Goal: Information Seeking & Learning: Find specific fact

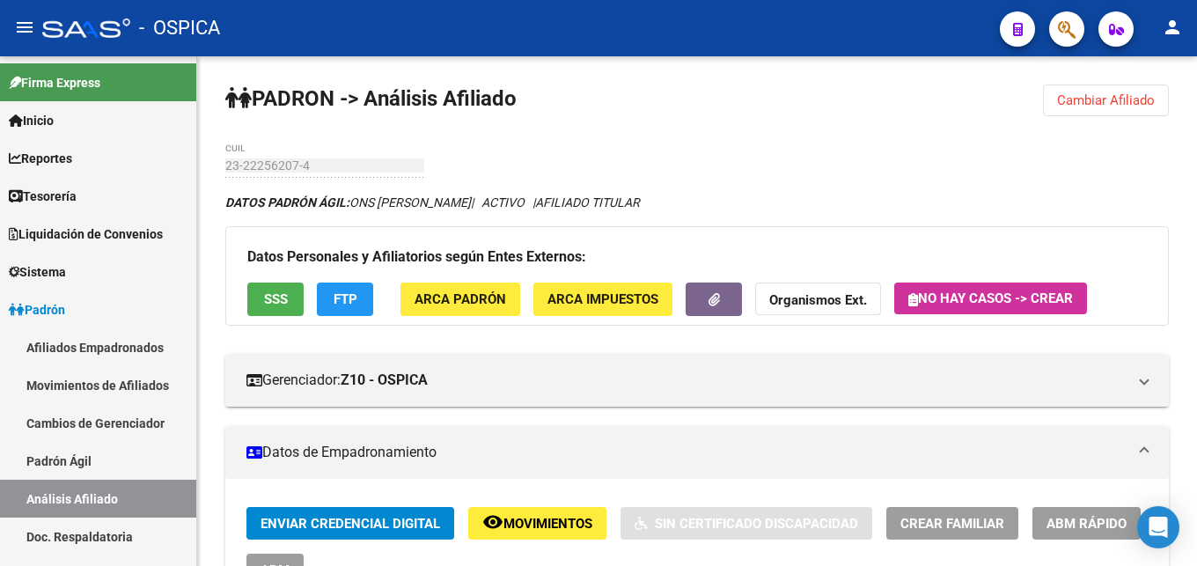
scroll to position [1615, 0]
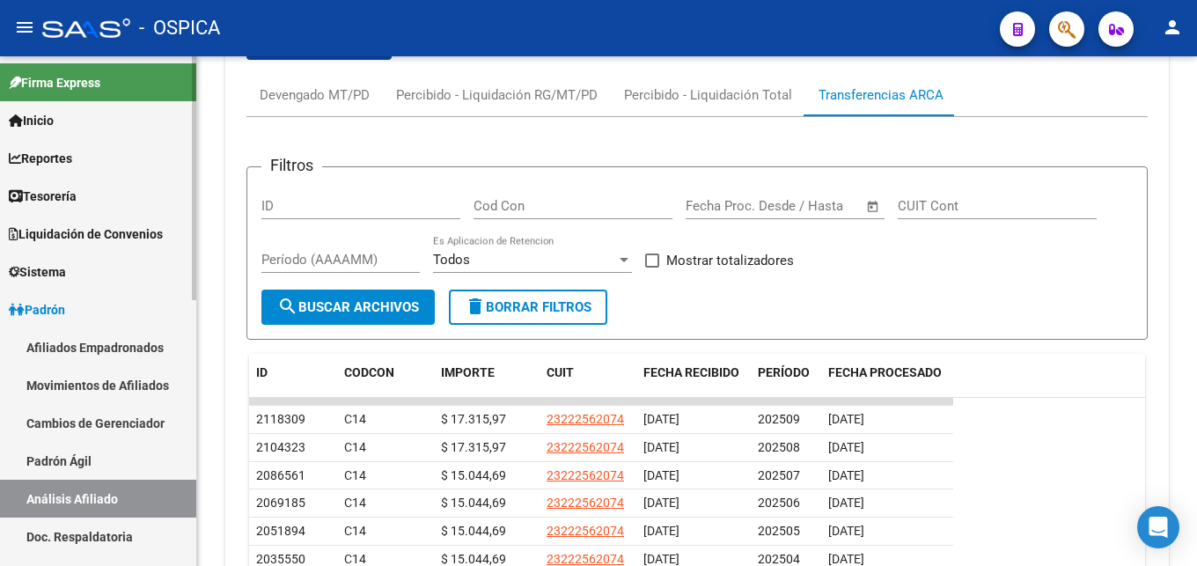
click at [73, 460] on link "Padrón Ágil" at bounding box center [98, 461] width 196 height 38
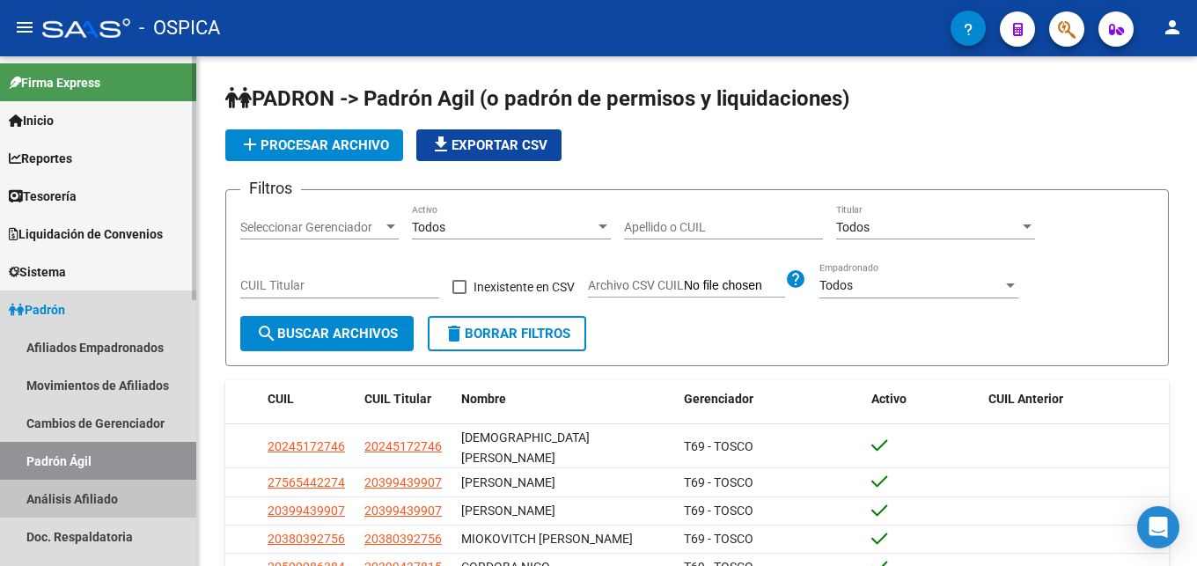
click at [51, 499] on link "Análisis Afiliado" at bounding box center [98, 499] width 196 height 38
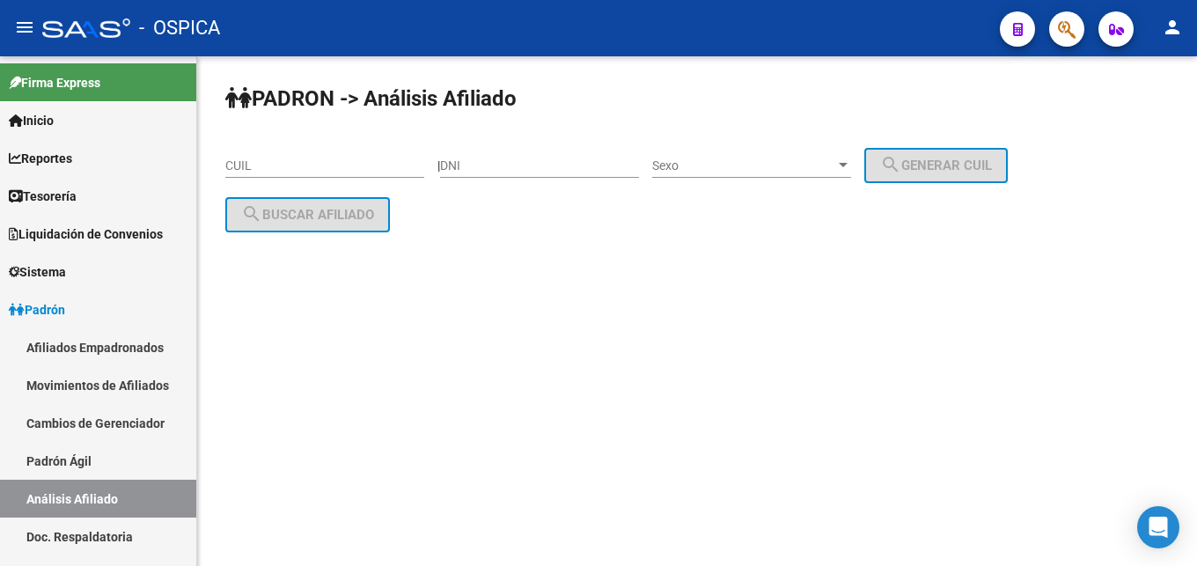
click at [237, 167] on input "CUIL" at bounding box center [324, 165] width 199 height 15
click at [505, 168] on input "DNI" at bounding box center [539, 165] width 199 height 15
type input "35996691"
click at [703, 160] on span "Sexo" at bounding box center [743, 165] width 183 height 15
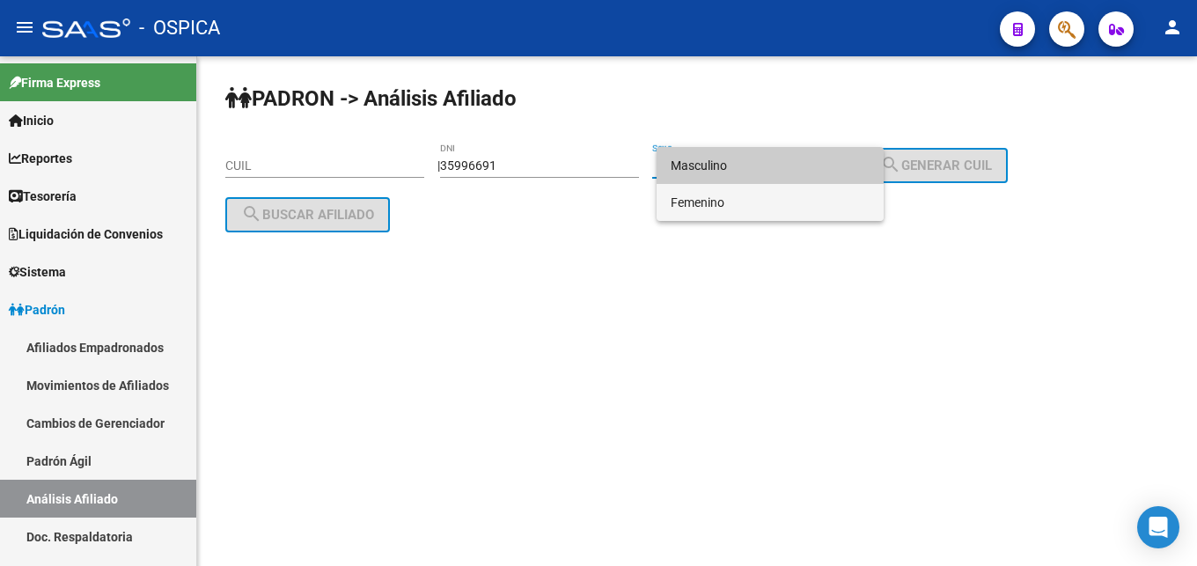
click at [723, 206] on span "Femenino" at bounding box center [770, 202] width 199 height 37
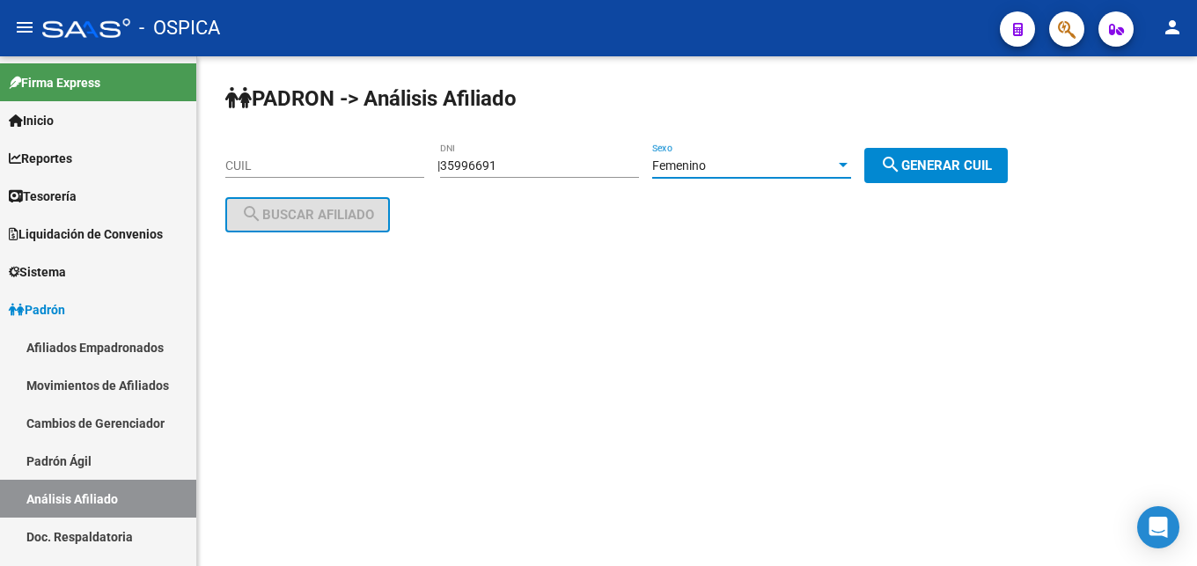
click at [942, 167] on span "search Generar CUIL" at bounding box center [936, 166] width 112 height 16
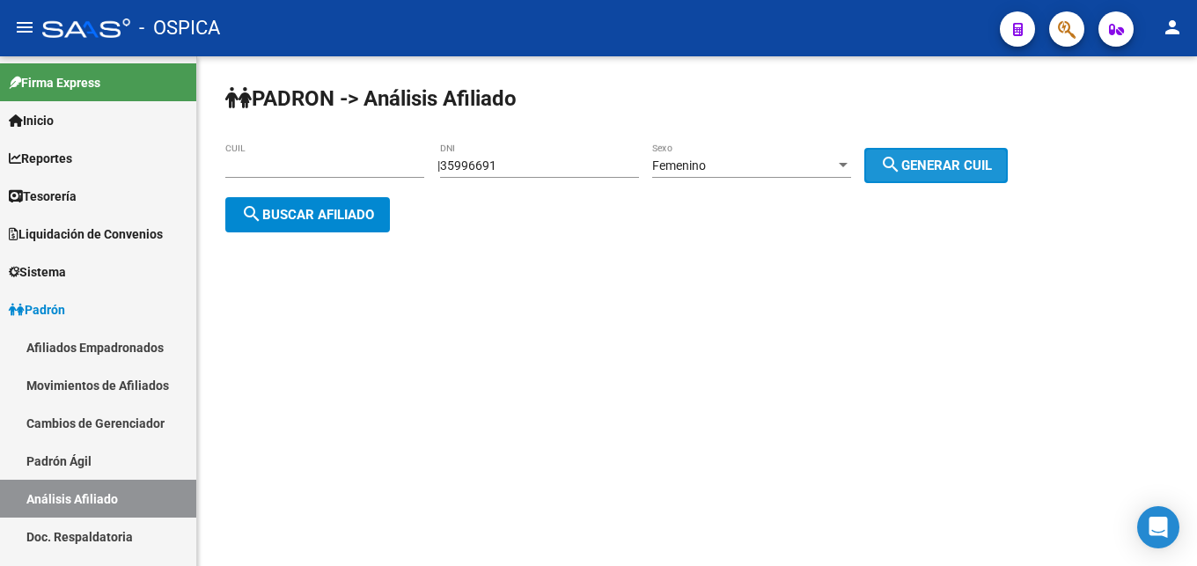
type input "27-35996691-7"
click at [324, 211] on span "search Buscar afiliado" at bounding box center [307, 215] width 133 height 16
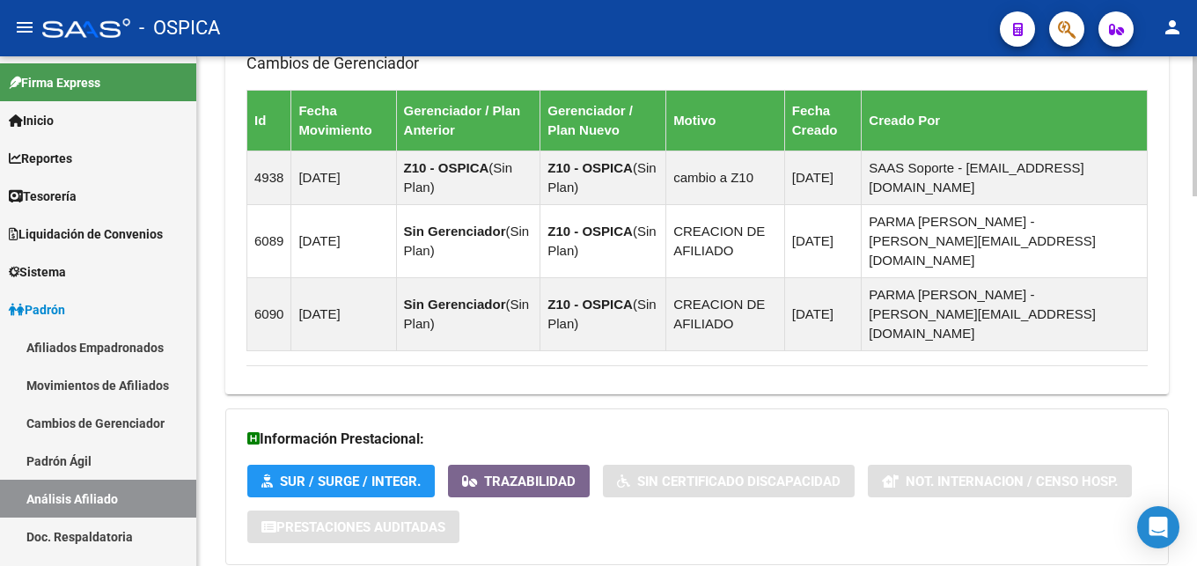
scroll to position [1342, 0]
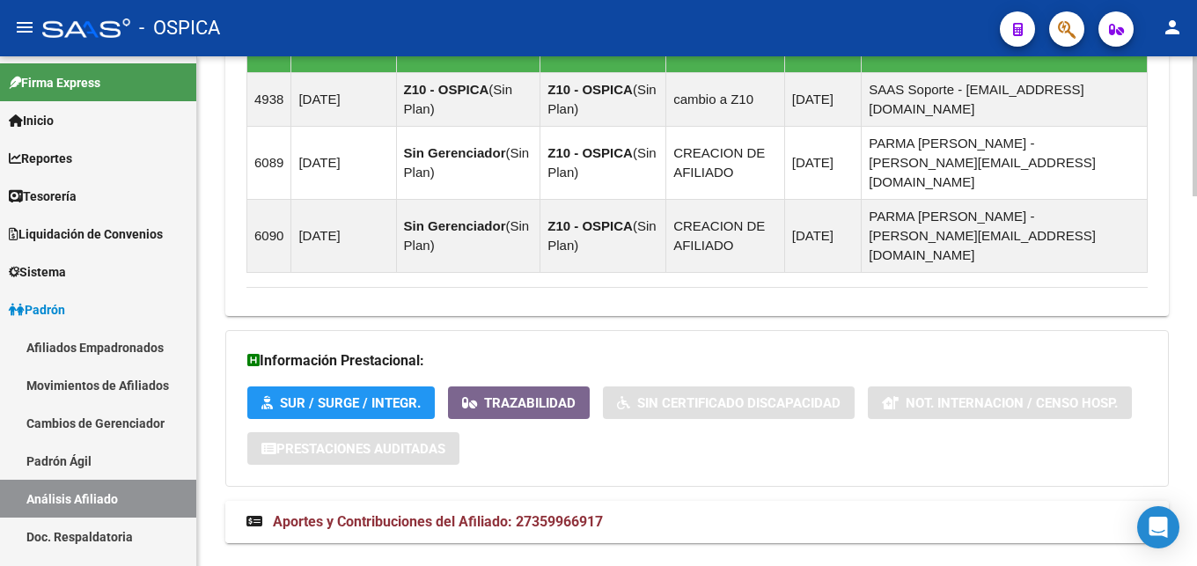
click at [531, 513] on span "Aportes y Contribuciones del Afiliado: 27359966917" at bounding box center [438, 521] width 330 height 17
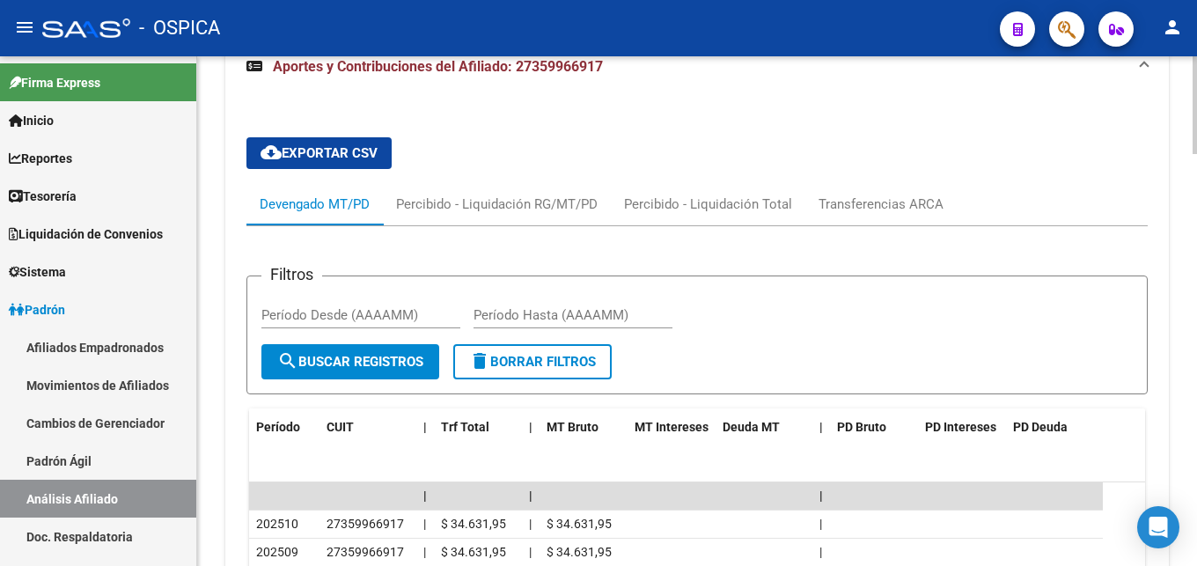
scroll to position [1894, 0]
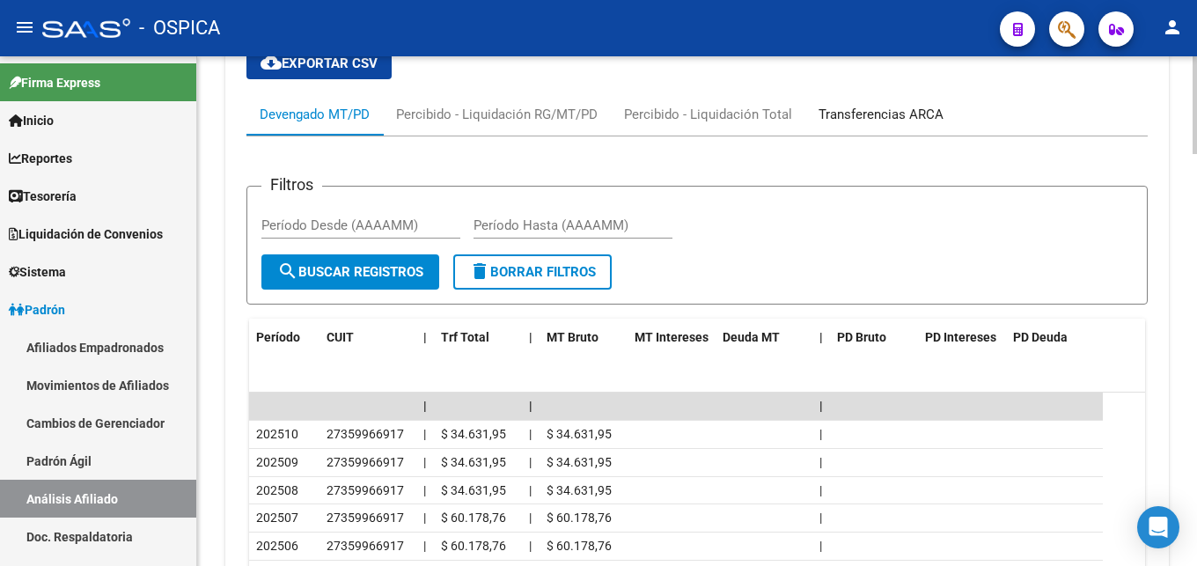
click at [827, 105] on div "Transferencias ARCA" at bounding box center [881, 114] width 125 height 19
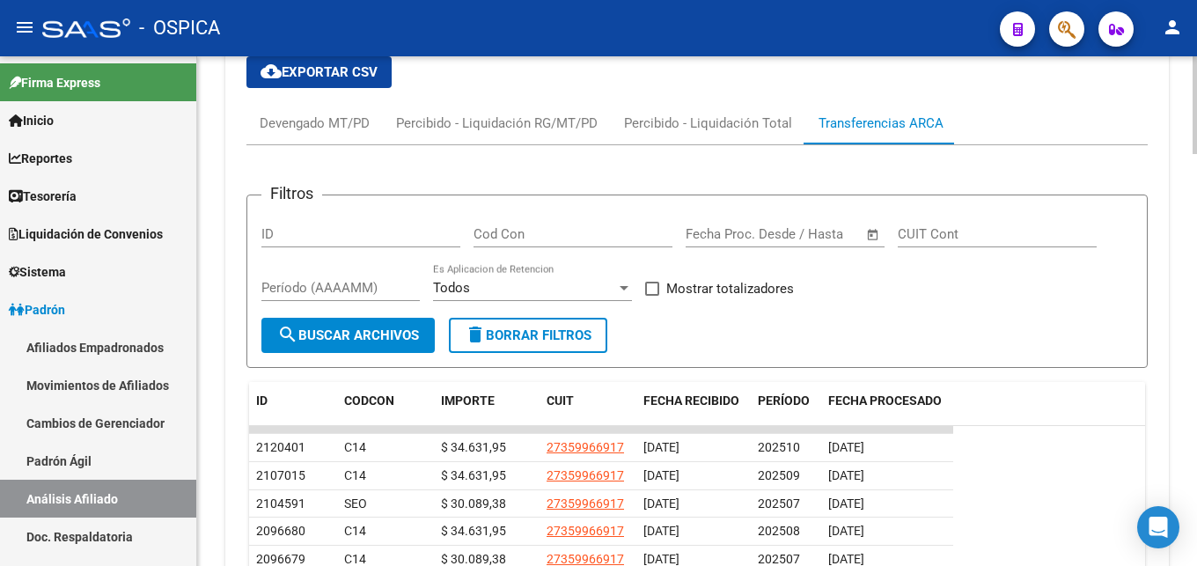
scroll to position [2065, 0]
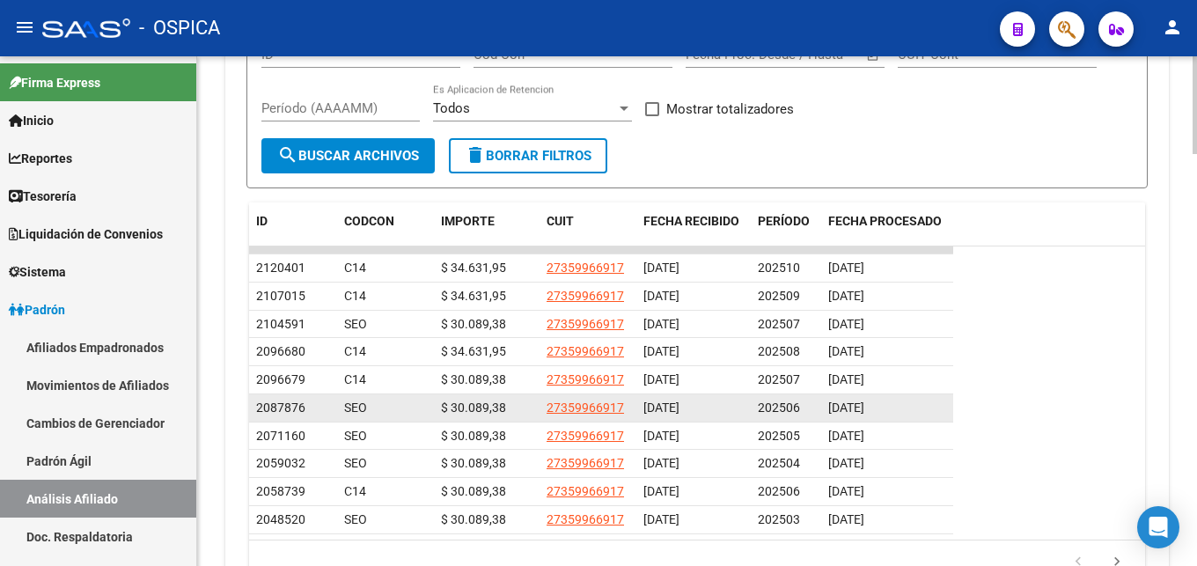
click at [733, 398] on div "[DATE]" at bounding box center [693, 408] width 100 height 20
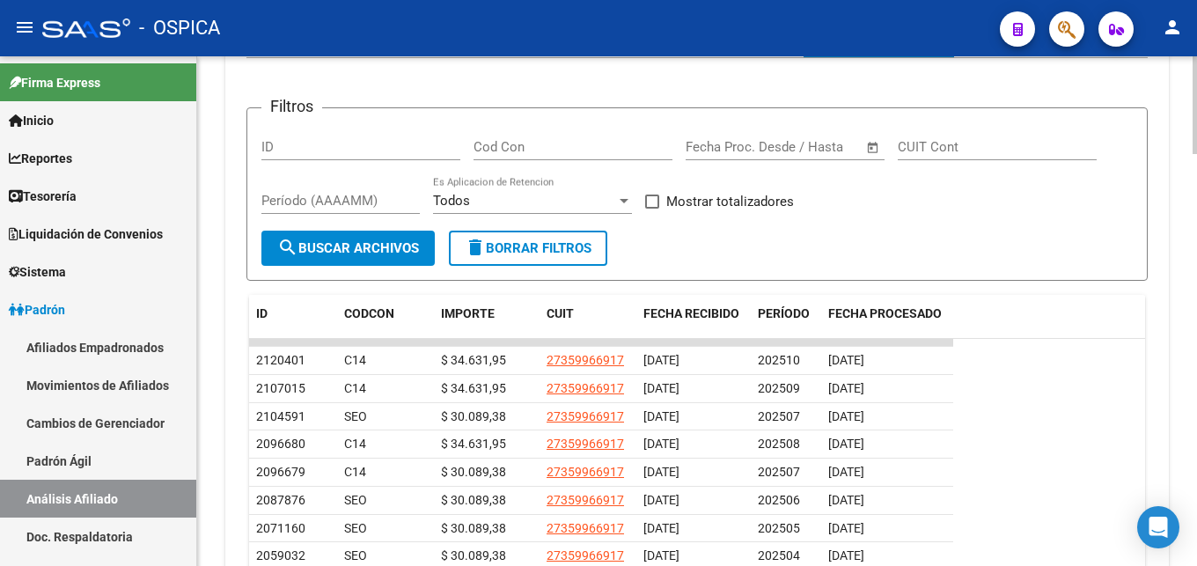
scroll to position [1879, 0]
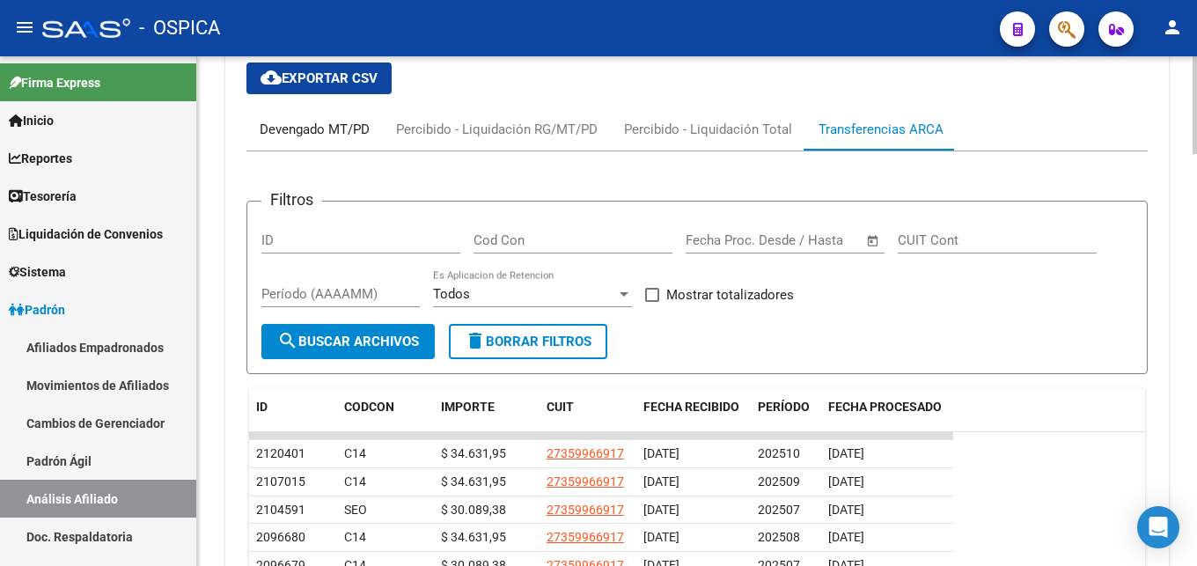
click at [344, 120] on div "Devengado MT/PD" at bounding box center [315, 129] width 110 height 19
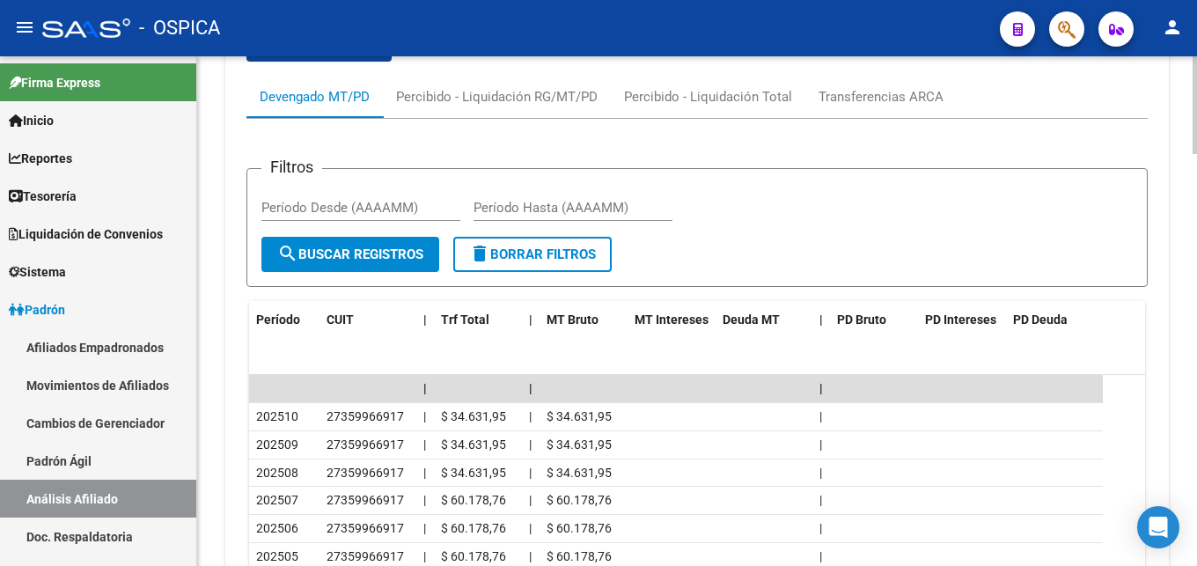
scroll to position [2054, 0]
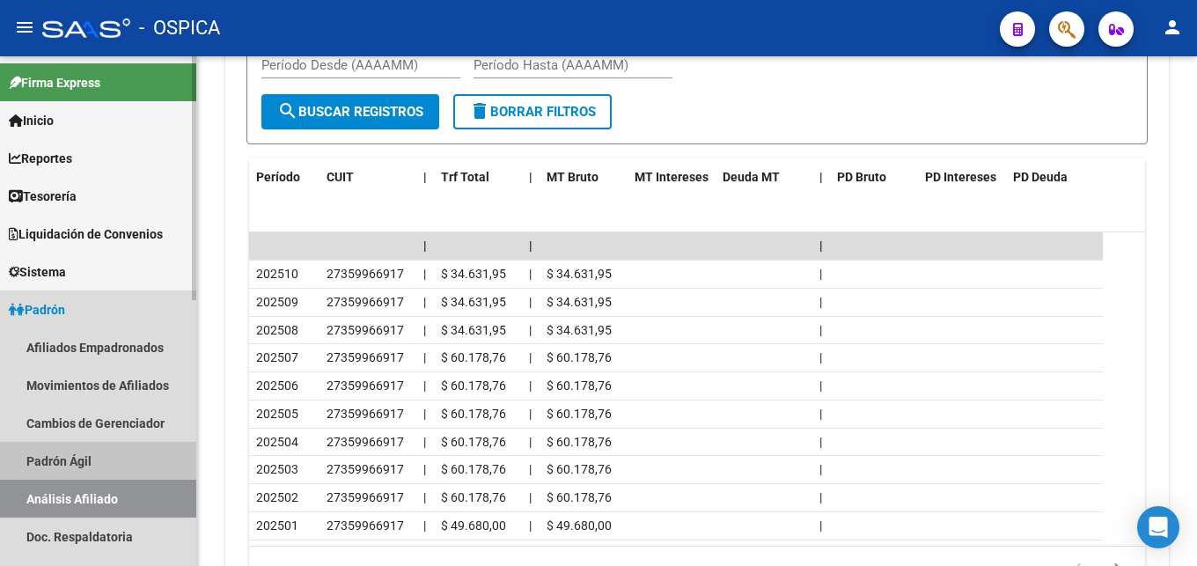
click at [95, 457] on link "Padrón Ágil" at bounding box center [98, 461] width 196 height 38
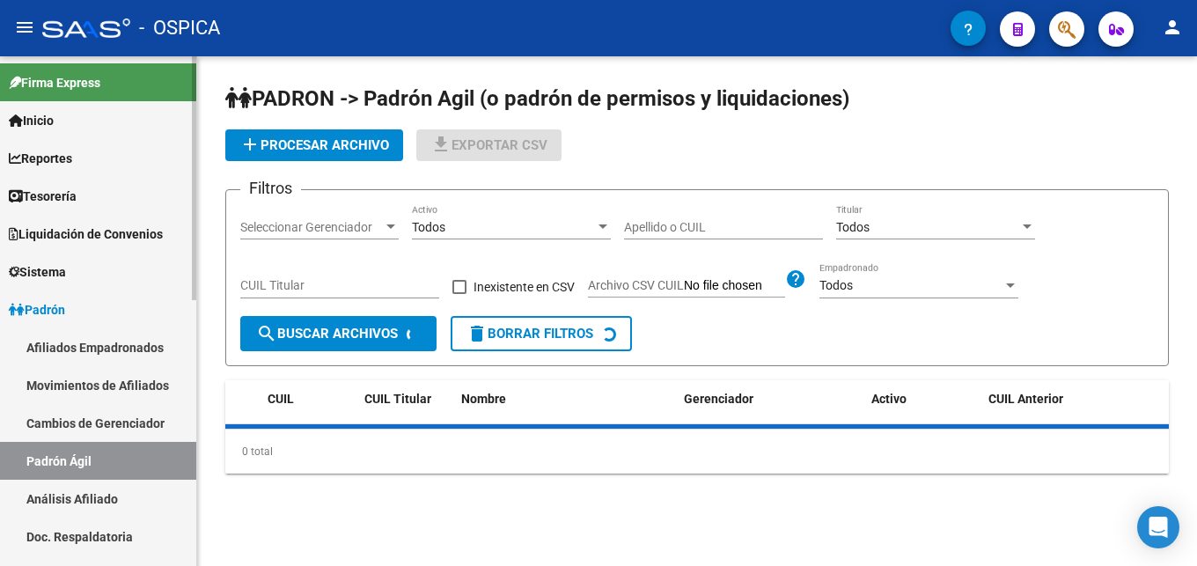
click at [118, 498] on link "Análisis Afiliado" at bounding box center [98, 499] width 196 height 38
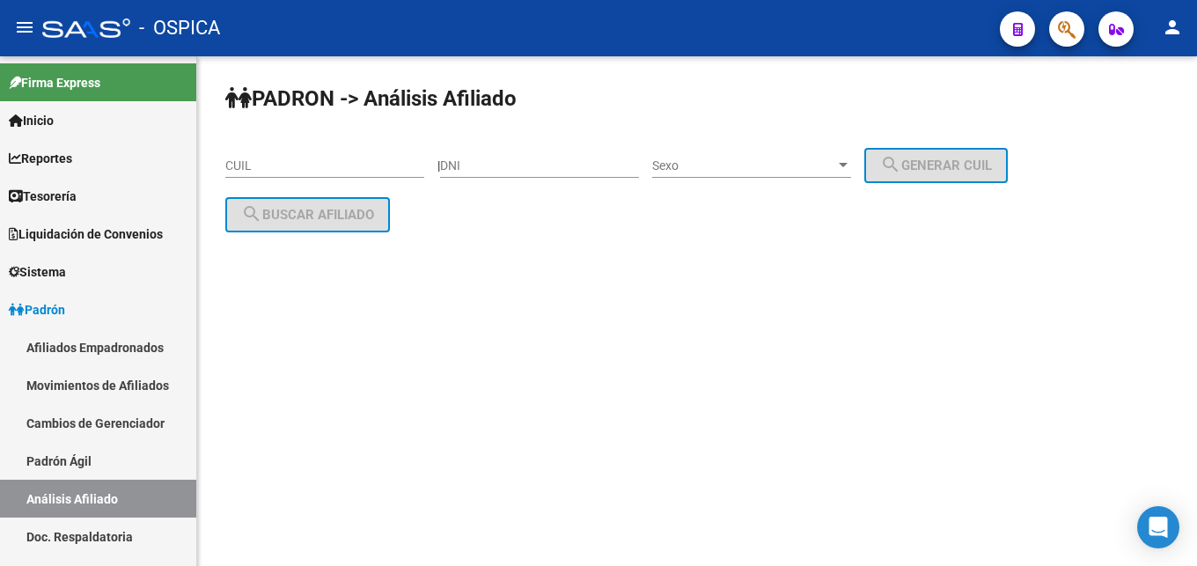
click at [293, 170] on input "CUIL" at bounding box center [324, 165] width 199 height 15
paste input "20-30342886-1"
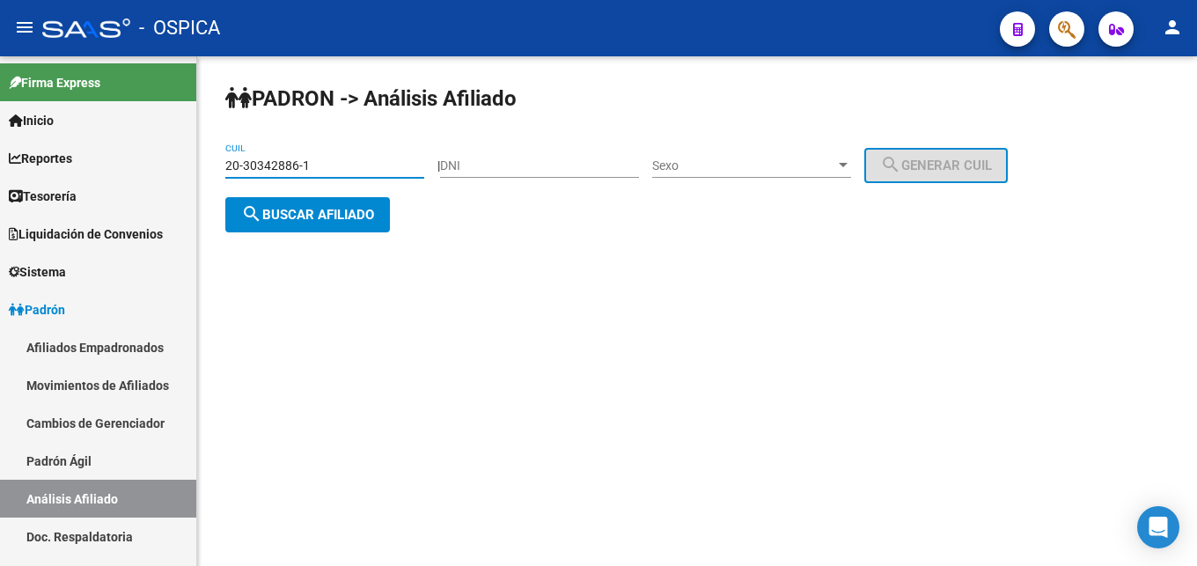
type input "20-30342886-1"
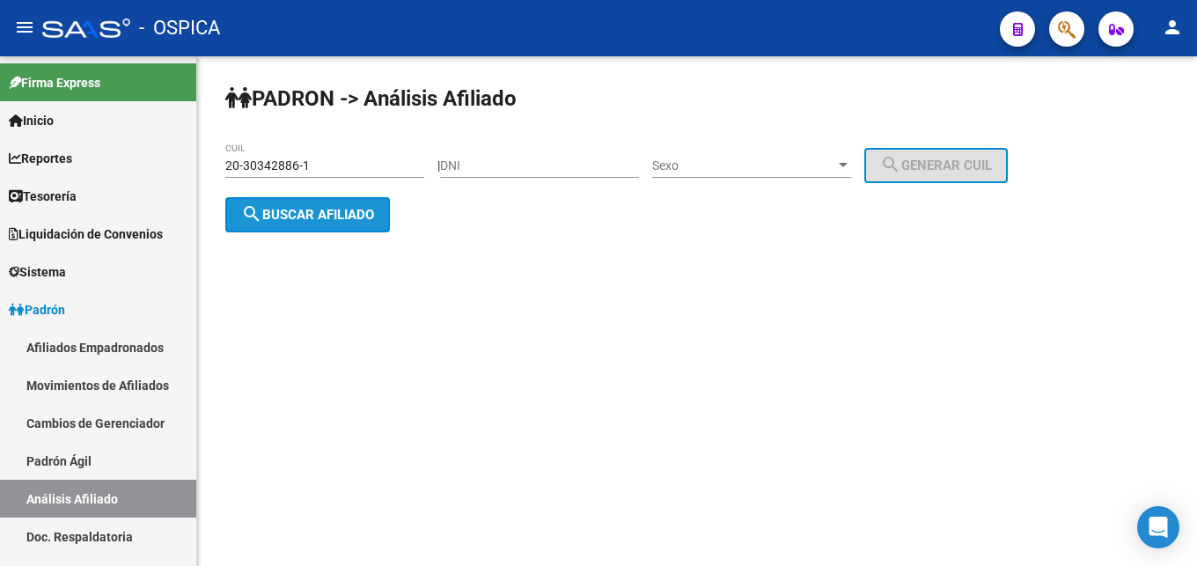
click at [319, 224] on button "search Buscar afiliado" at bounding box center [307, 214] width 165 height 35
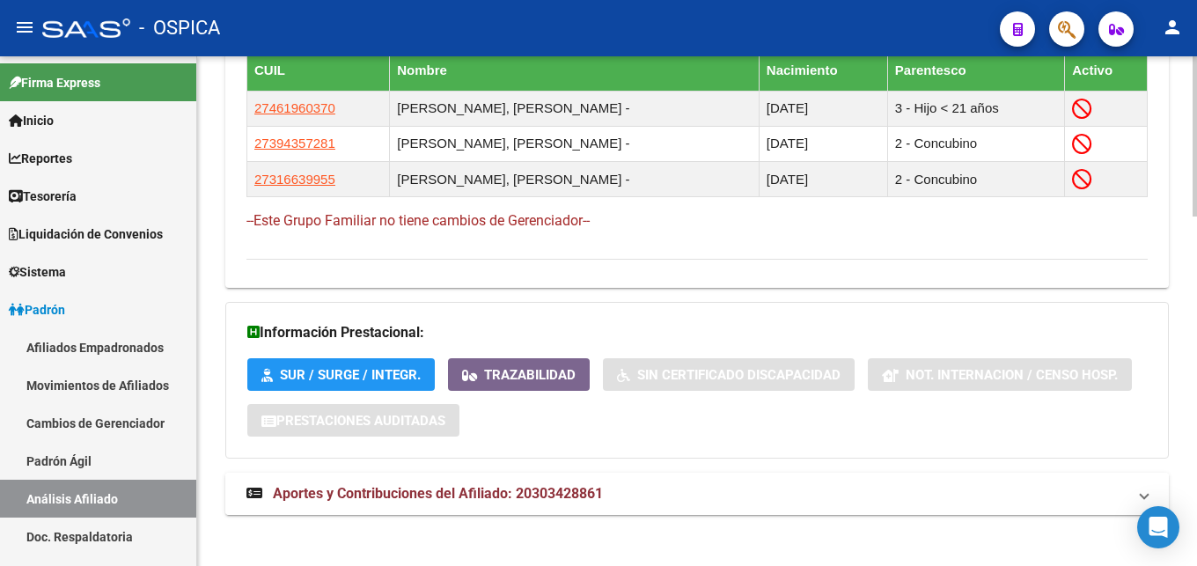
scroll to position [1109, 0]
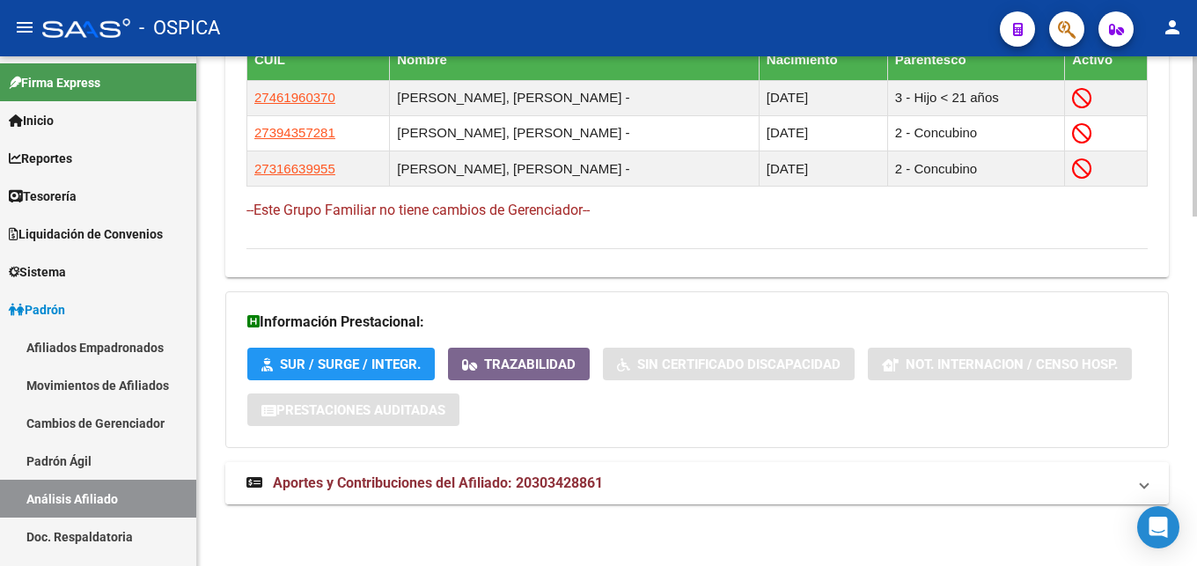
click at [440, 486] on span "Aportes y Contribuciones del Afiliado: 20303428861" at bounding box center [438, 482] width 330 height 17
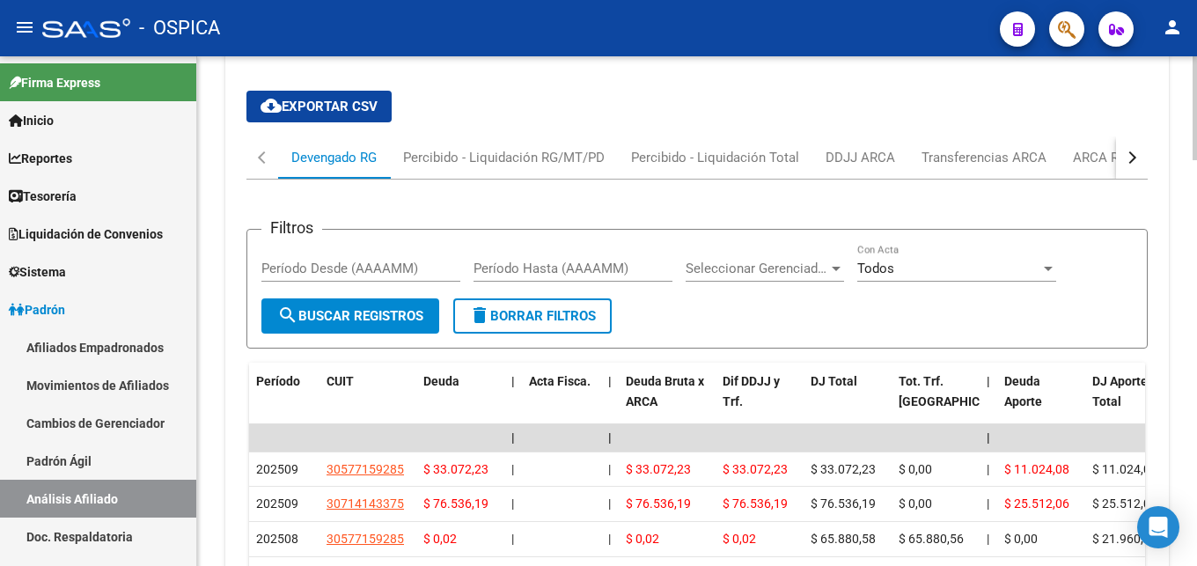
scroll to position [1661, 0]
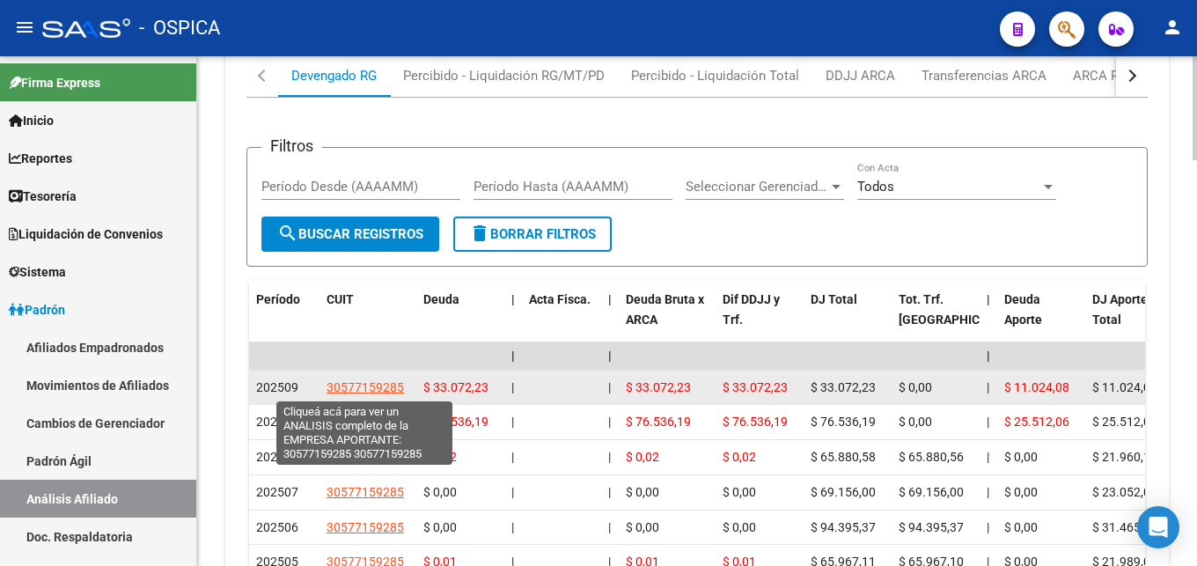
click at [393, 392] on span "30577159285" at bounding box center [365, 387] width 77 height 14
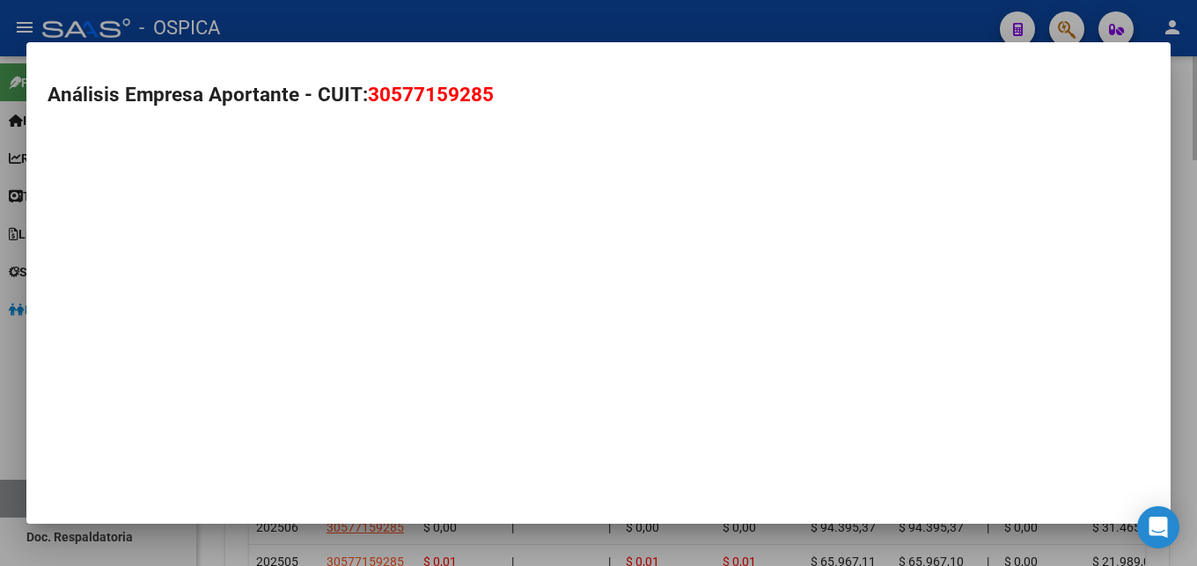
type textarea "30577159285"
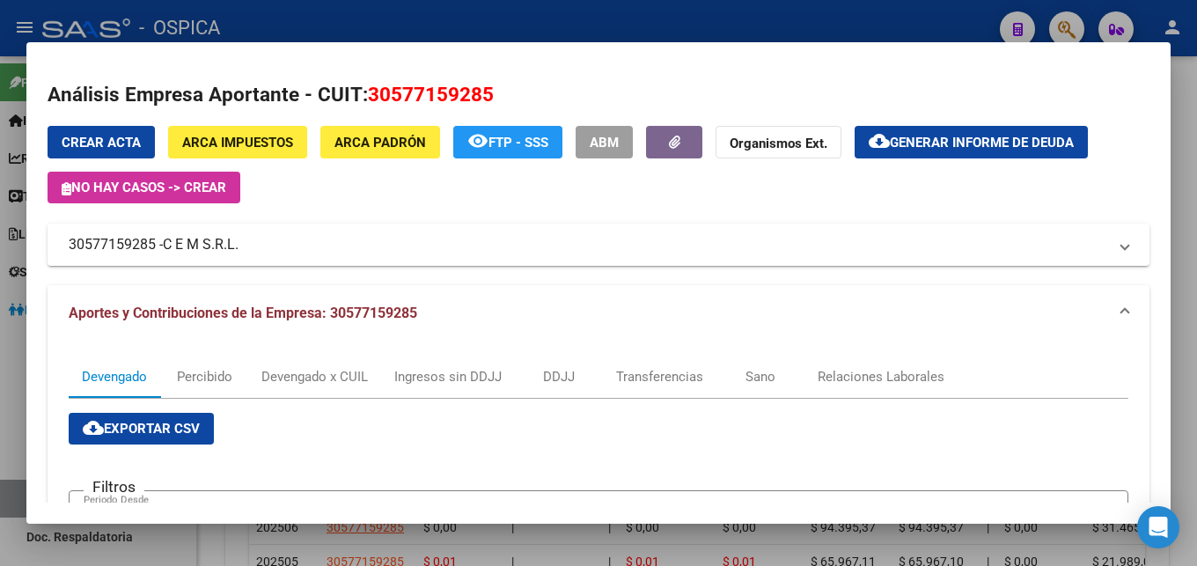
click at [410, 25] on div at bounding box center [598, 283] width 1197 height 566
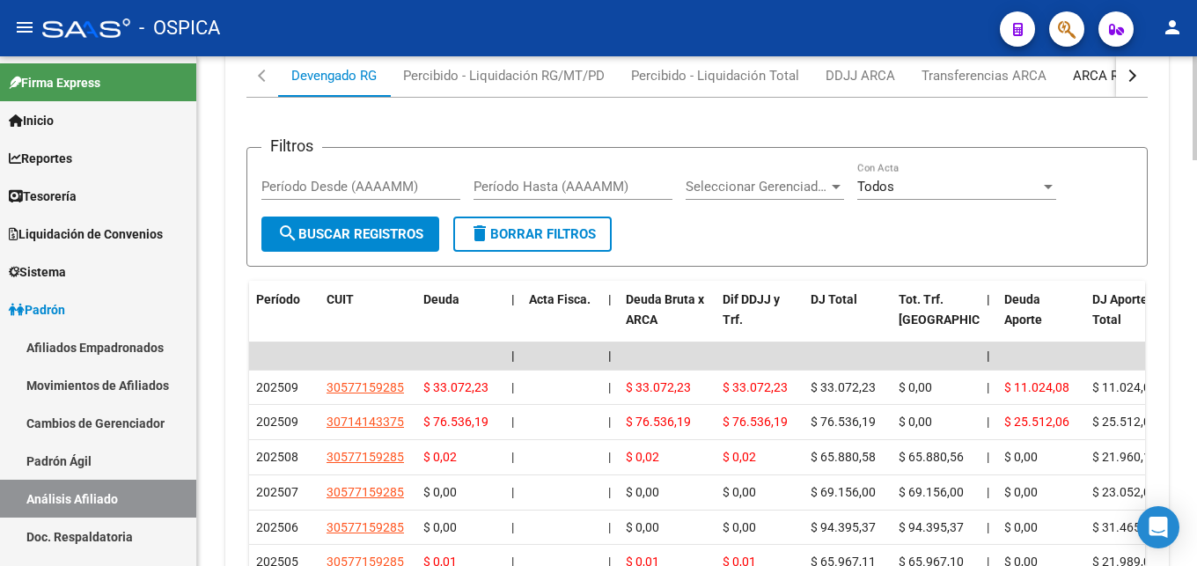
click at [1073, 73] on div "ARCA Relaciones Laborales" at bounding box center [1155, 75] width 165 height 19
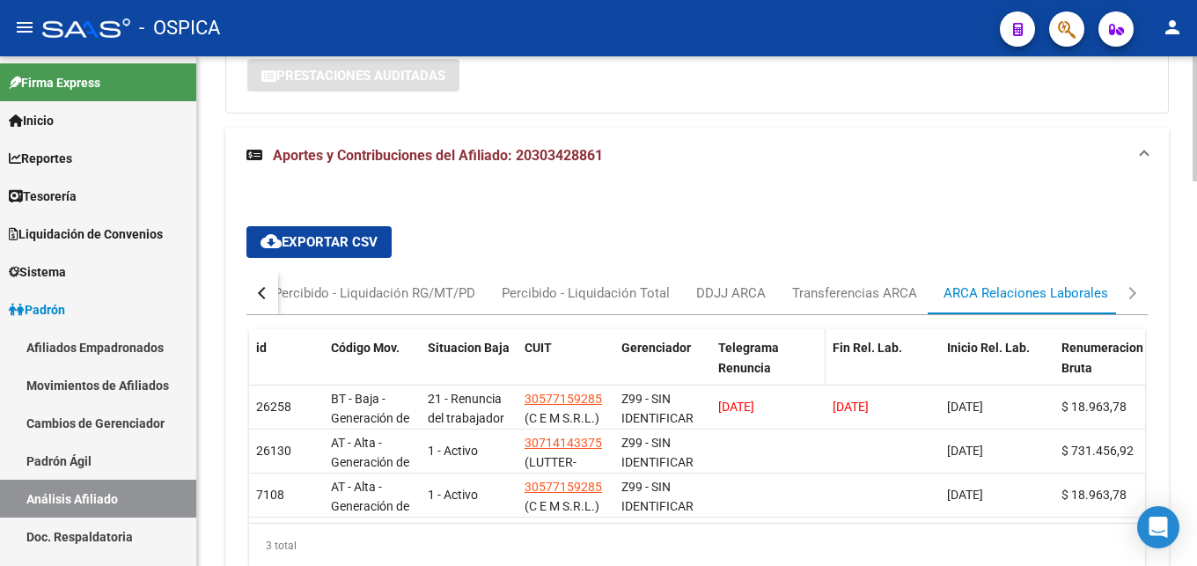
scroll to position [1462, 0]
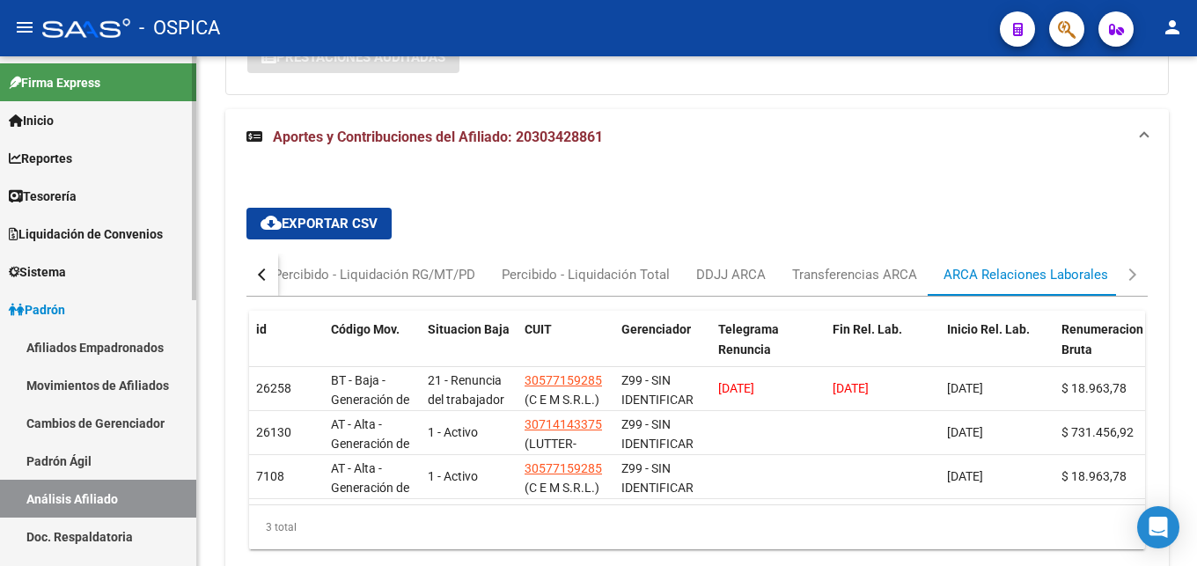
click at [47, 461] on link "Padrón Ágil" at bounding box center [98, 461] width 196 height 38
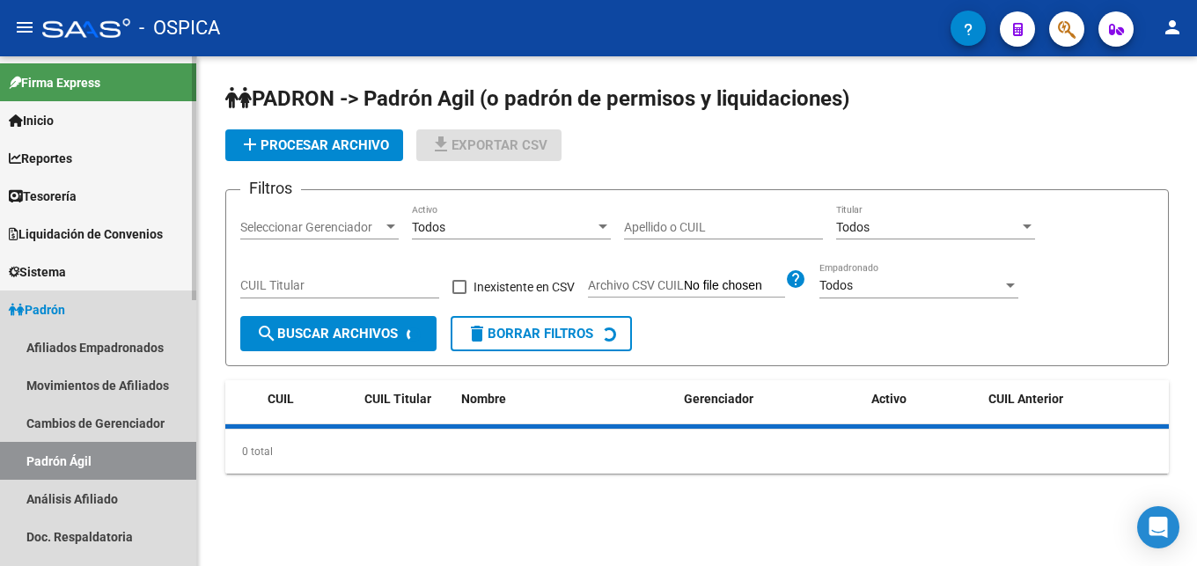
click at [89, 463] on link "Padrón Ágil" at bounding box center [98, 461] width 196 height 38
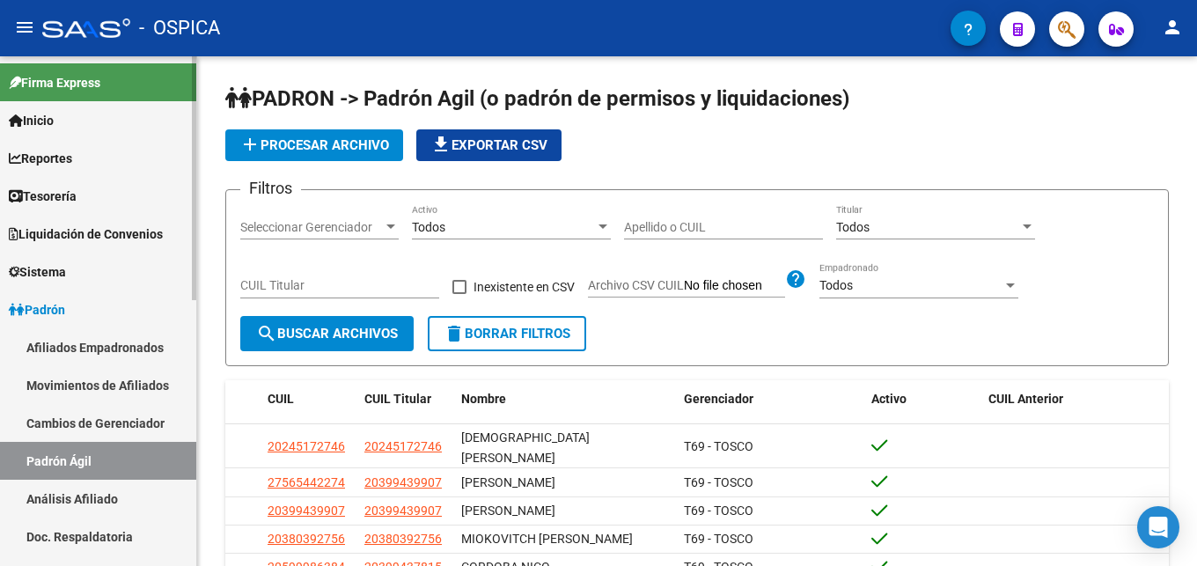
click at [106, 497] on link "Análisis Afiliado" at bounding box center [98, 499] width 196 height 38
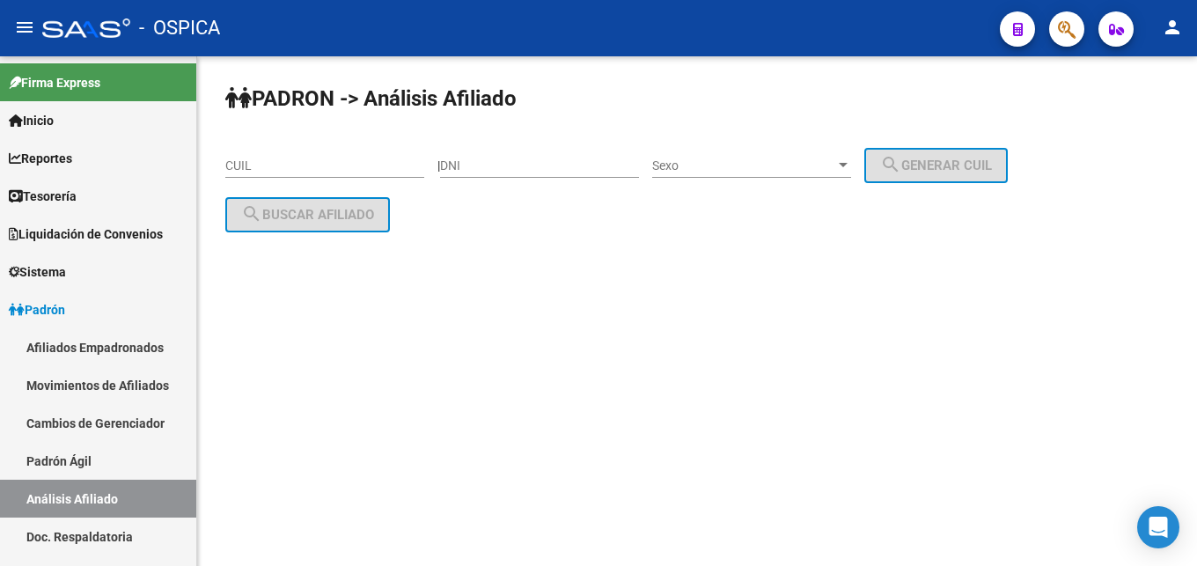
click at [235, 168] on input "CUIL" at bounding box center [324, 165] width 199 height 15
paste input "20-30854859-8"
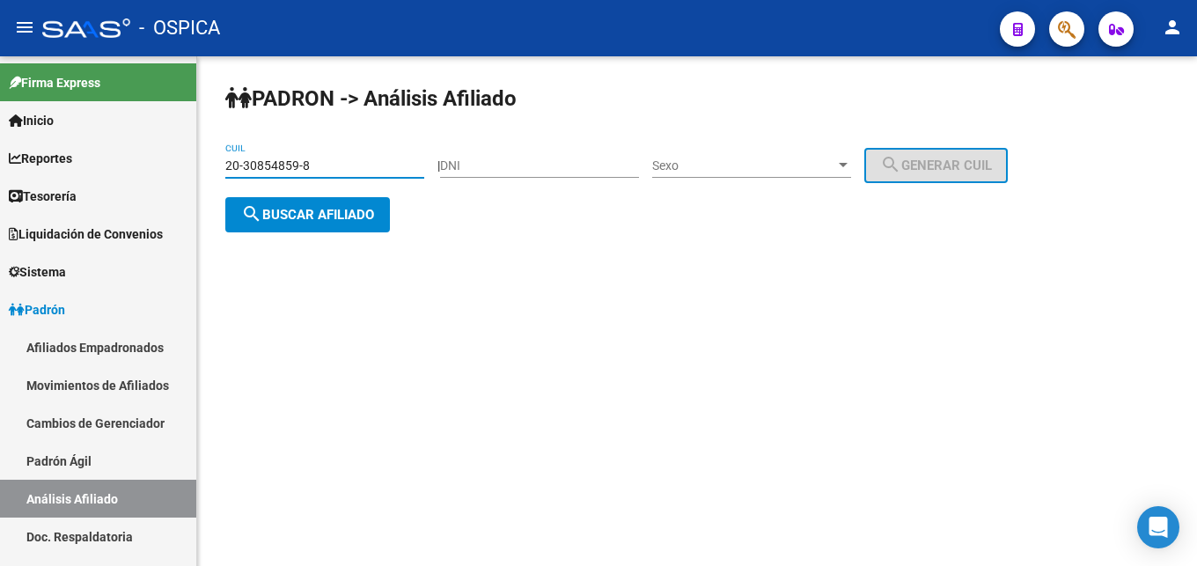
type input "20-30854859-8"
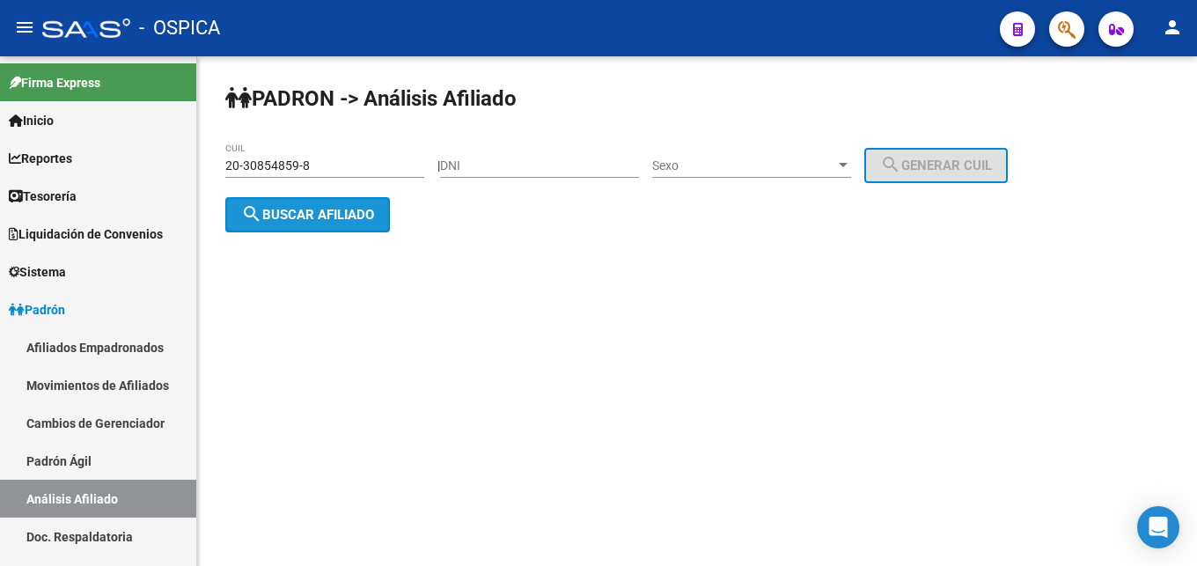
click at [255, 214] on mat-icon "search" at bounding box center [251, 213] width 21 height 21
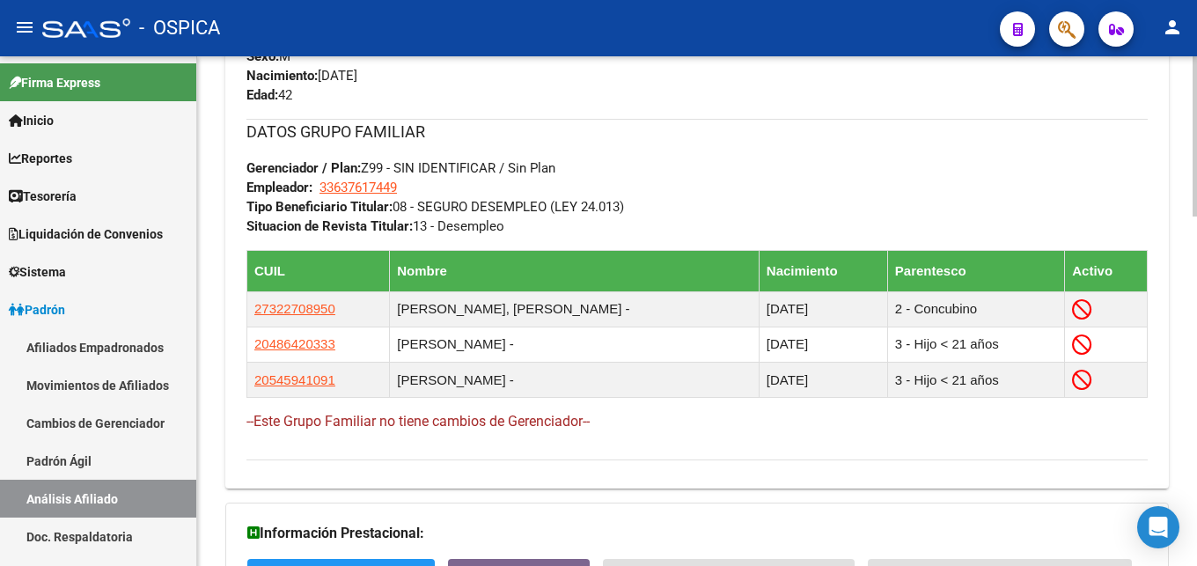
scroll to position [1109, 0]
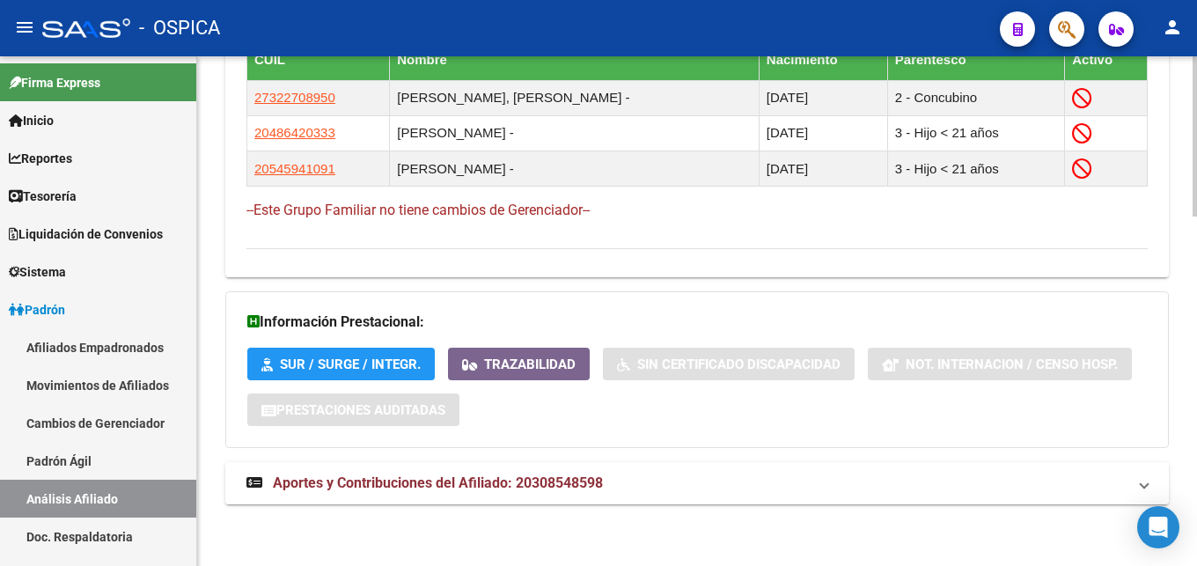
click at [592, 485] on span "Aportes y Contribuciones del Afiliado: 20308548598" at bounding box center [438, 482] width 330 height 17
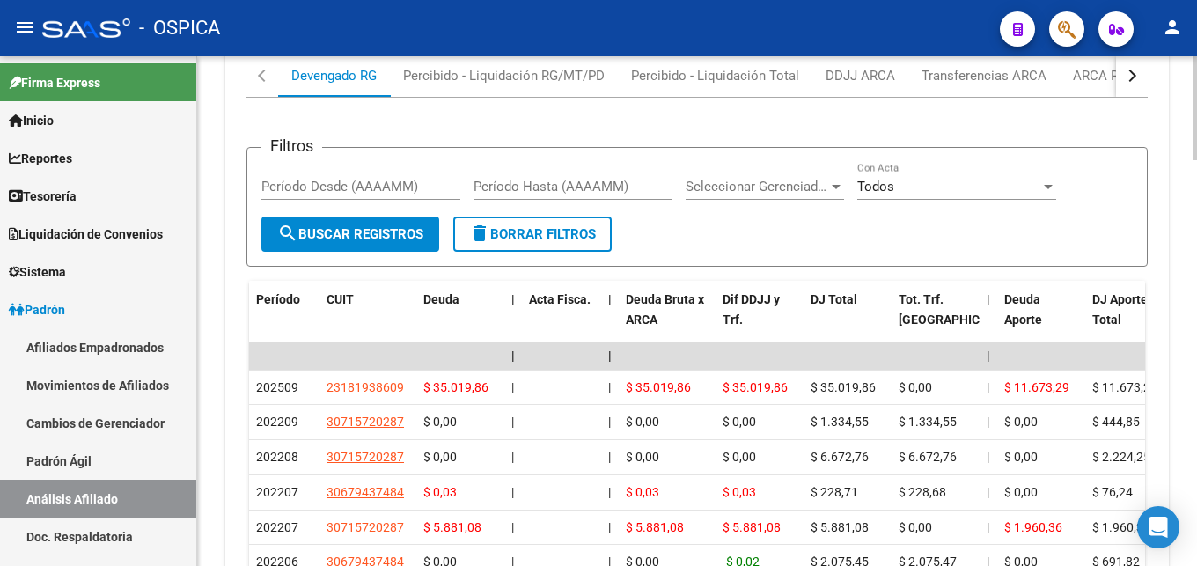
scroll to position [1571, 0]
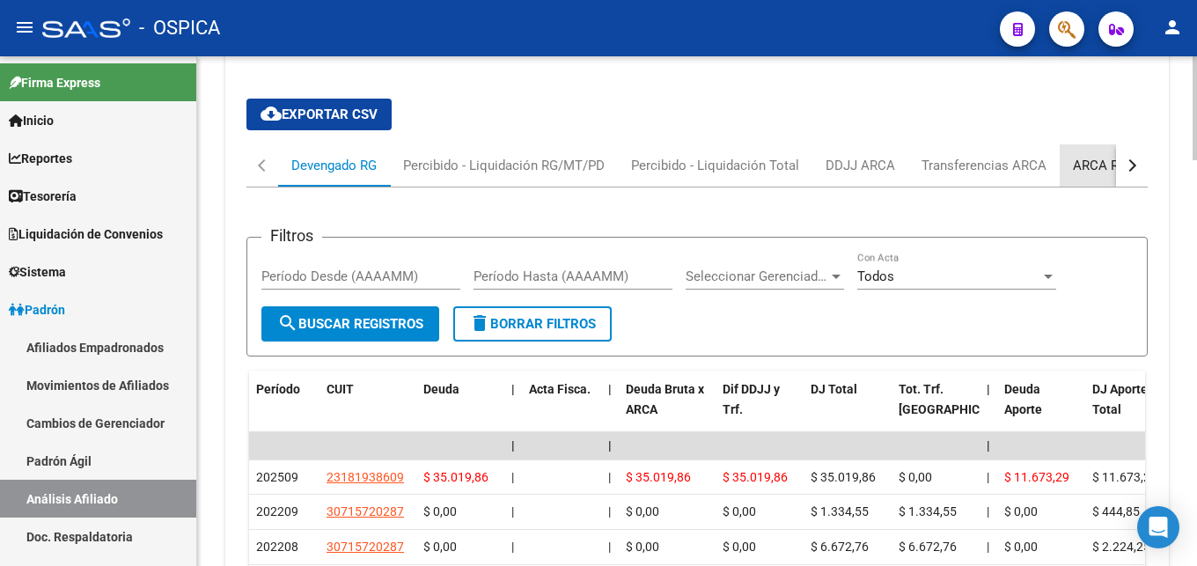
click at [1098, 159] on div "ARCA Relaciones Laborales" at bounding box center [1155, 165] width 165 height 19
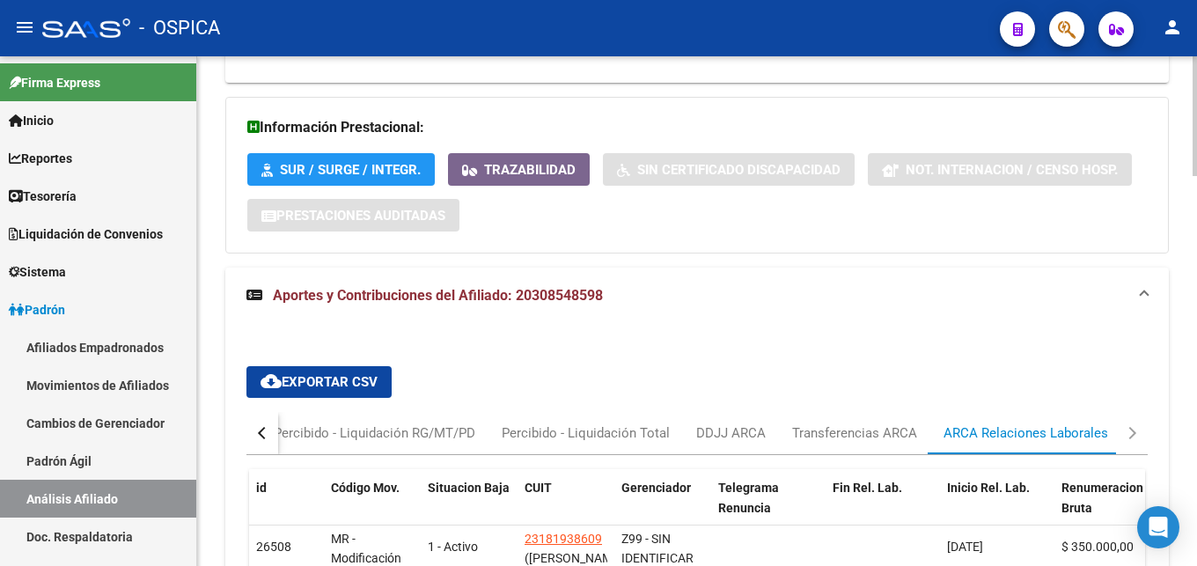
scroll to position [1641, 0]
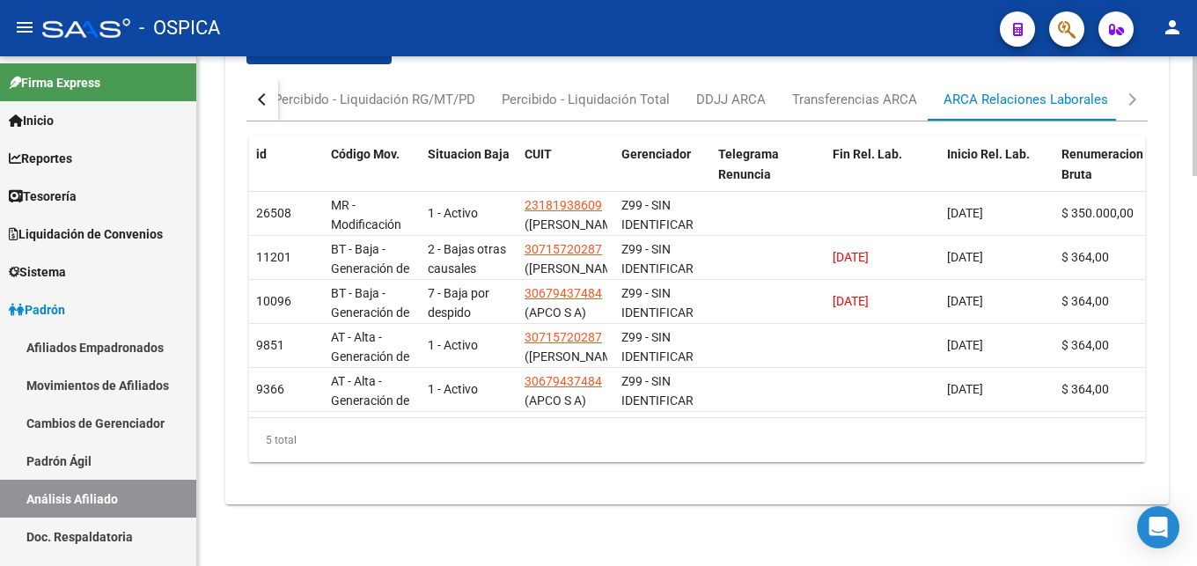
click at [258, 105] on button "button" at bounding box center [262, 99] width 32 height 42
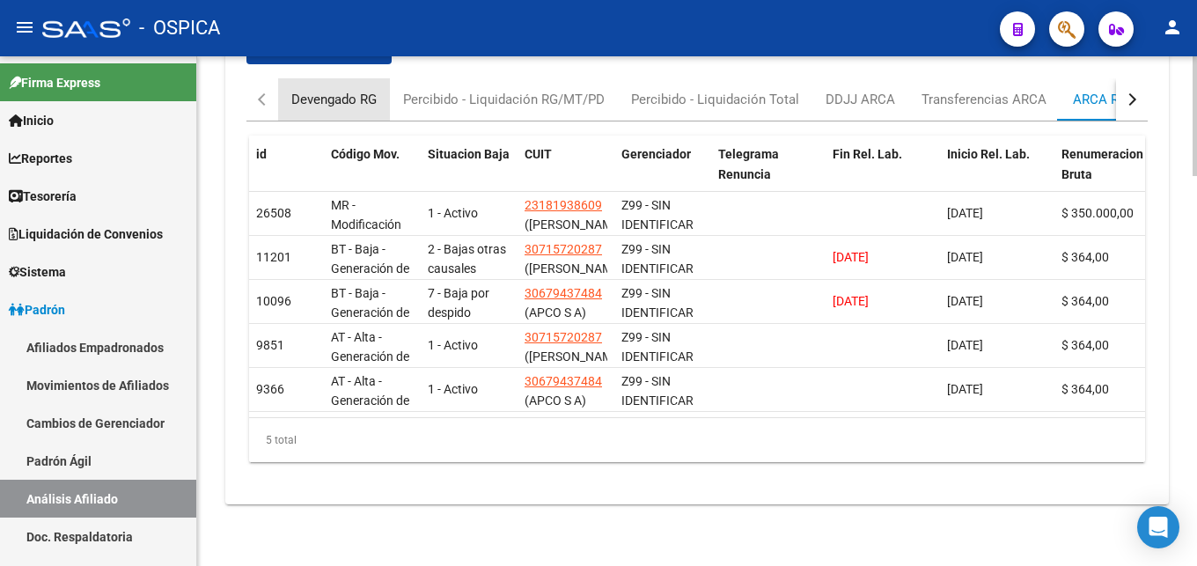
click at [305, 99] on div "Devengado RG" at bounding box center [333, 99] width 85 height 19
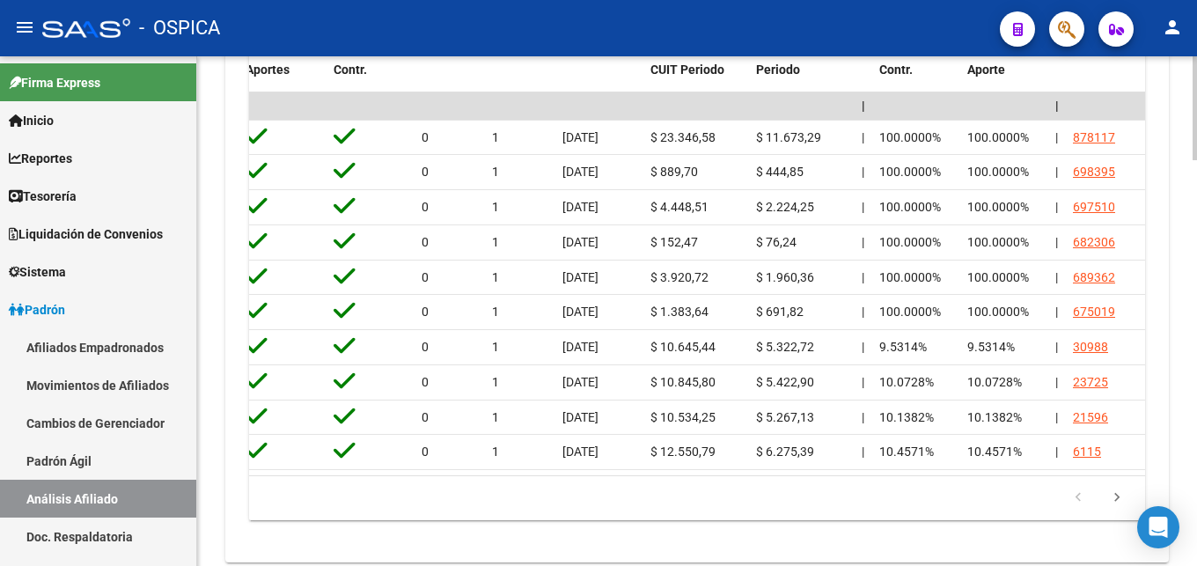
scroll to position [0, 0]
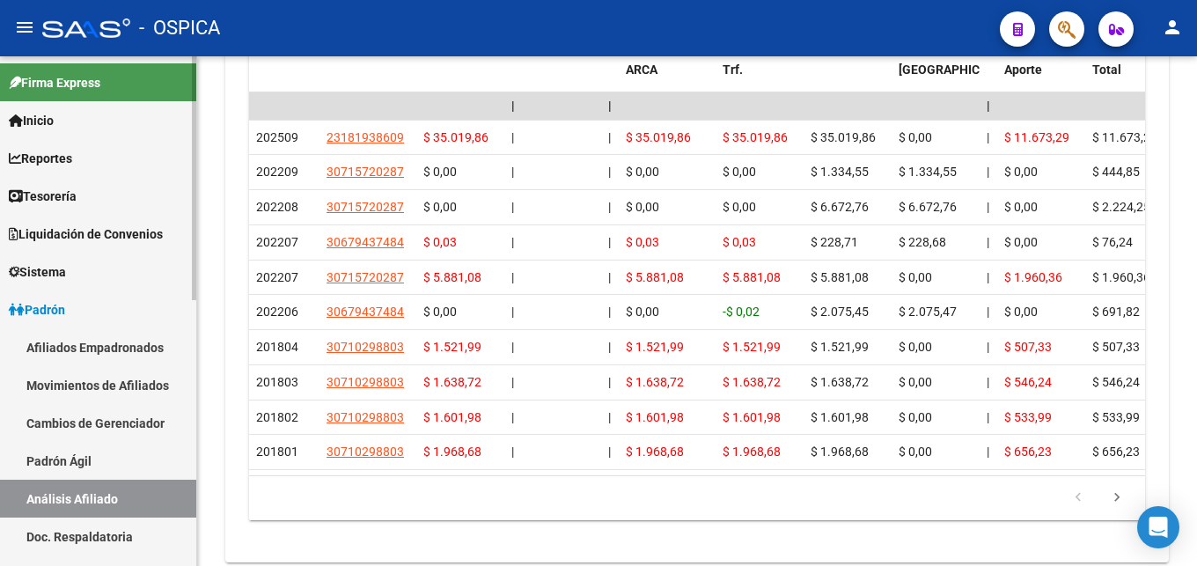
click at [105, 540] on link "Doc. Respaldatoria" at bounding box center [98, 537] width 196 height 38
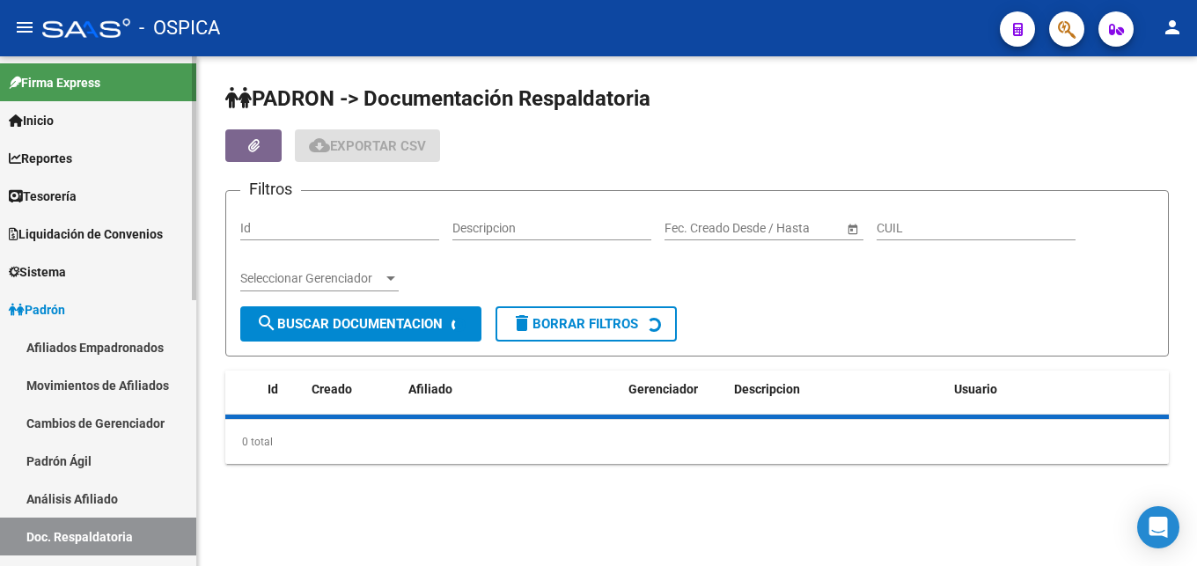
click at [150, 503] on link "Análisis Afiliado" at bounding box center [98, 499] width 196 height 38
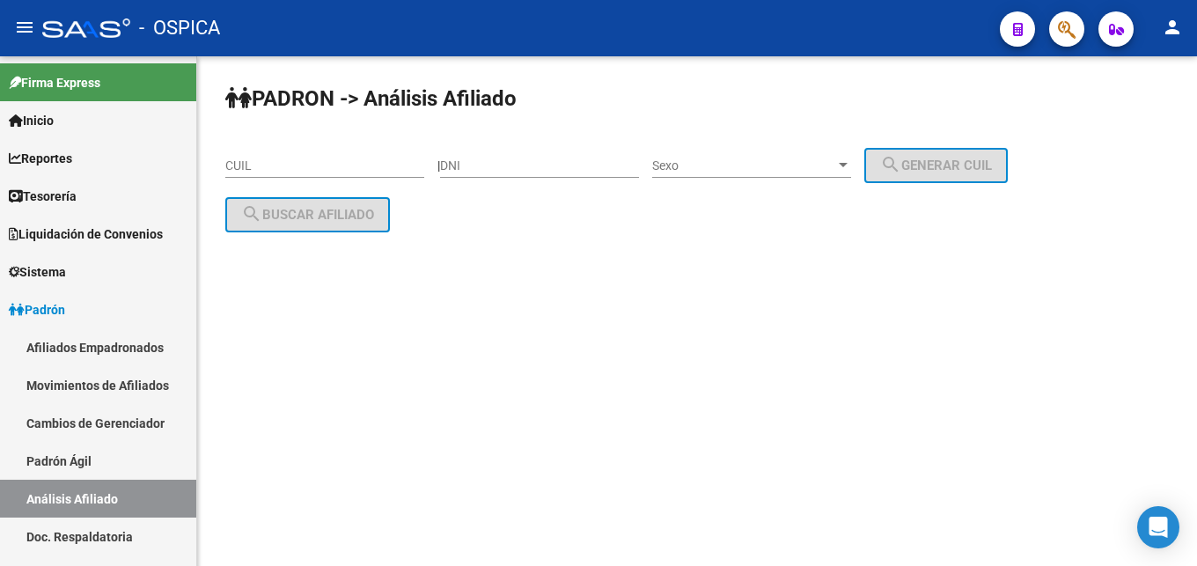
click at [240, 166] on input "CUIL" at bounding box center [324, 165] width 199 height 15
paste input "20-45204347-6"
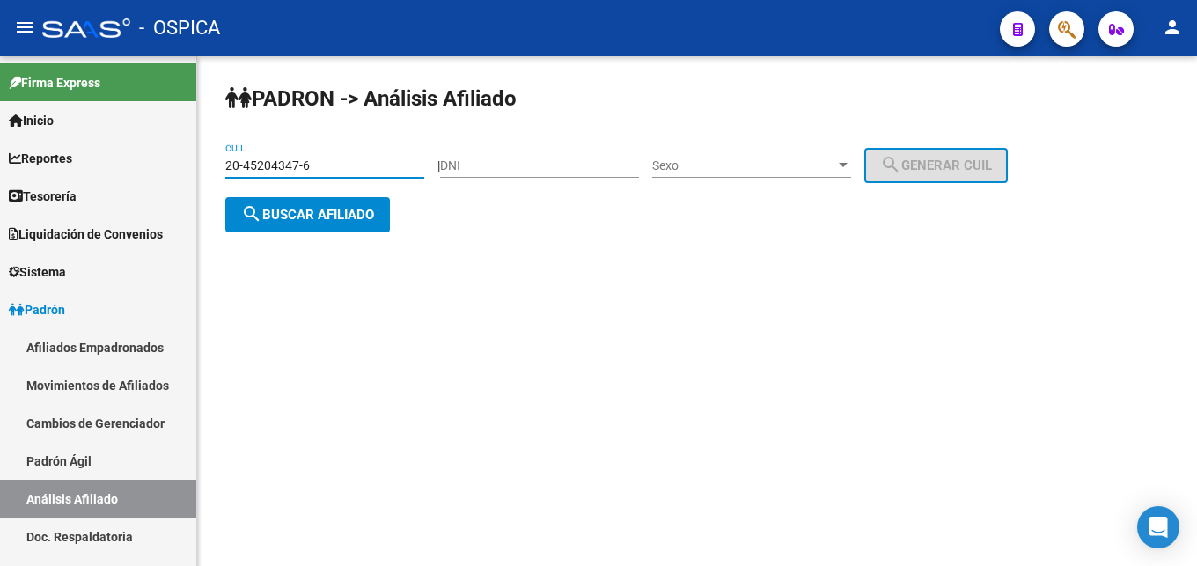
type input "20-45204347-6"
click at [301, 218] on span "search Buscar afiliado" at bounding box center [307, 215] width 133 height 16
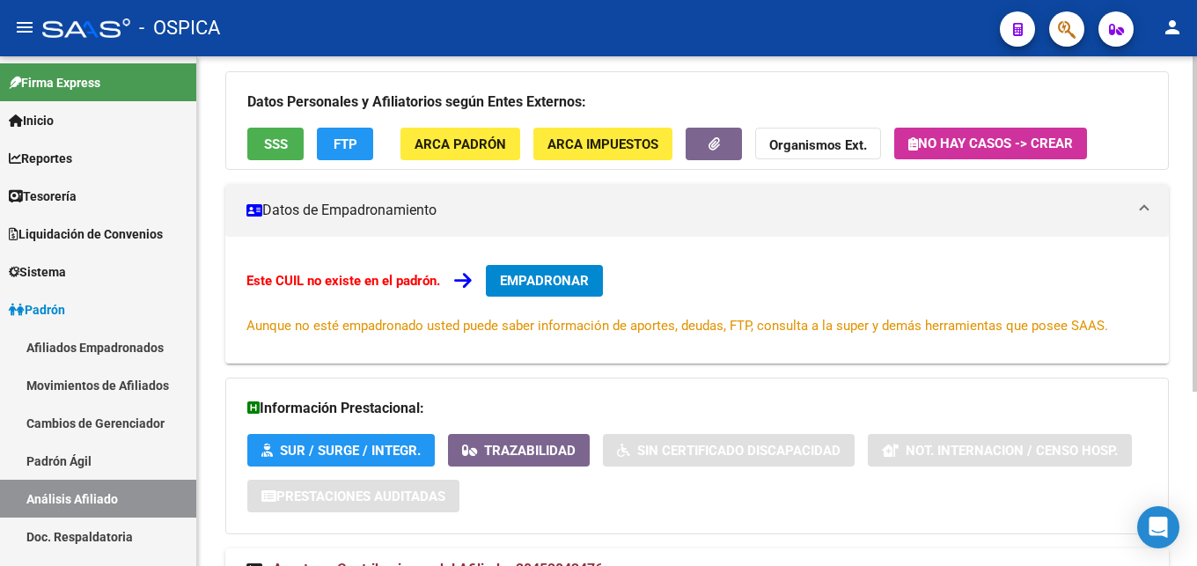
scroll to position [266, 0]
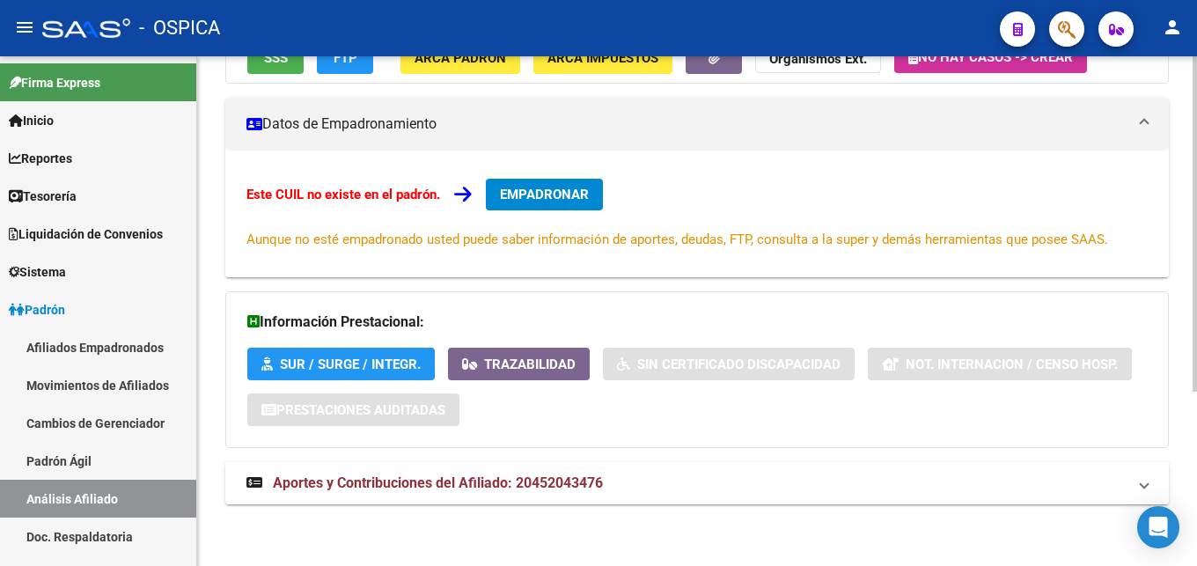
click at [539, 488] on span "Aportes y Contribuciones del Afiliado: 20452043476" at bounding box center [438, 482] width 330 height 17
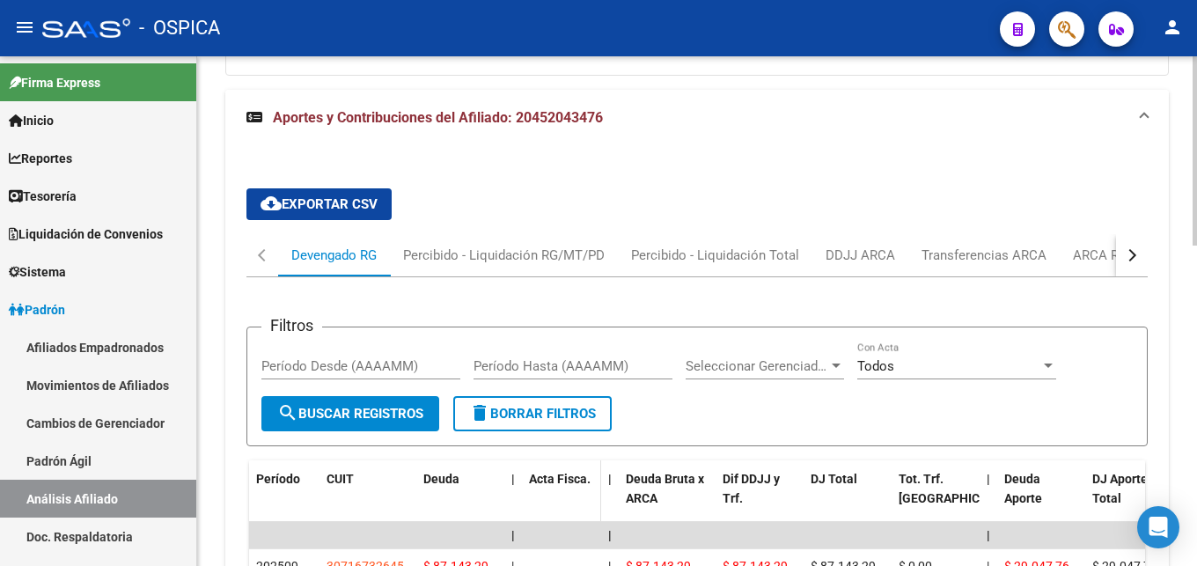
scroll to position [728, 0]
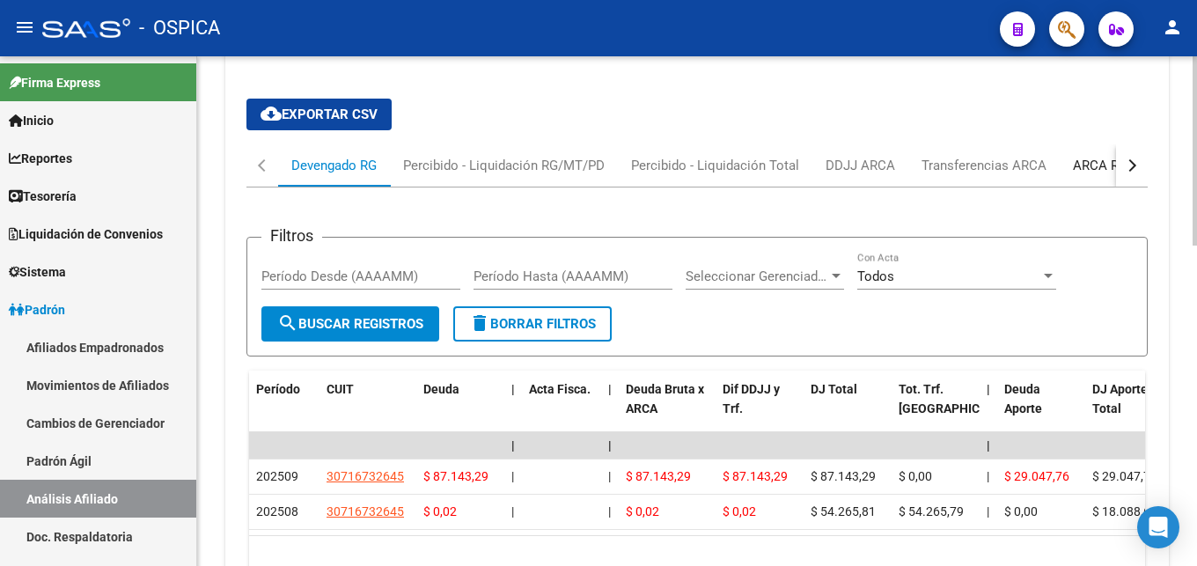
click at [1087, 177] on div "ARCA Relaciones Laborales" at bounding box center [1155, 165] width 191 height 42
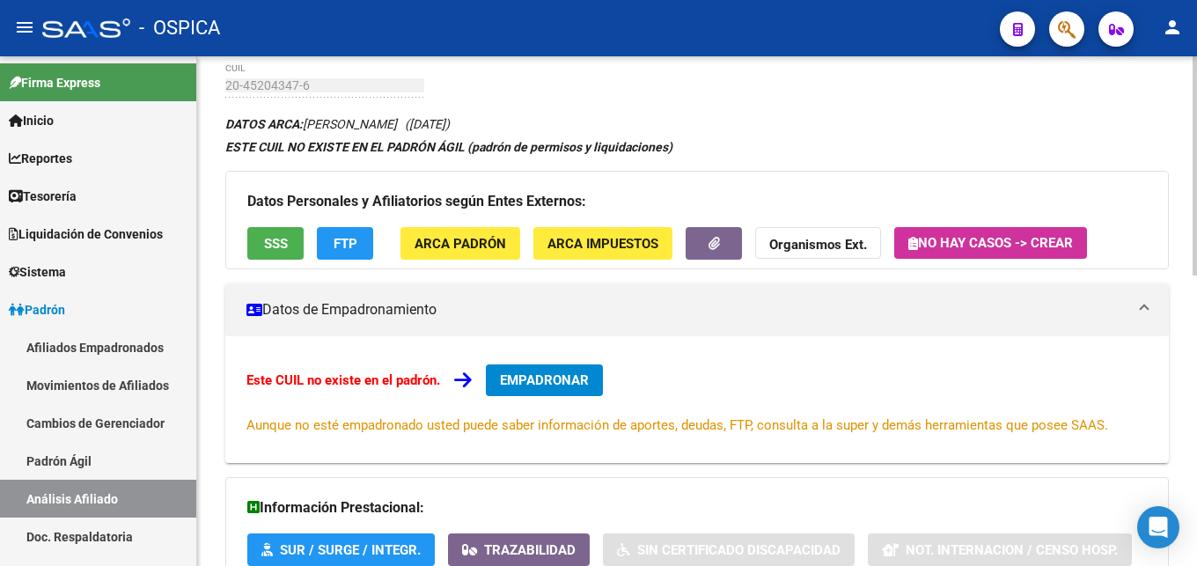
scroll to position [0, 0]
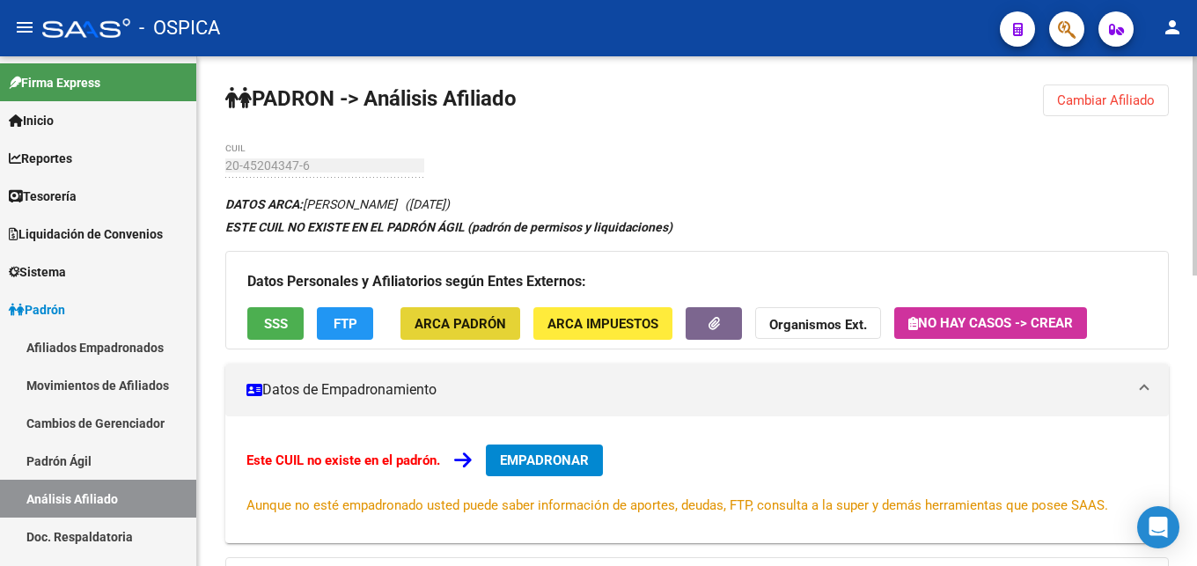
click at [508, 329] on button "ARCA Padrón" at bounding box center [460, 323] width 120 height 33
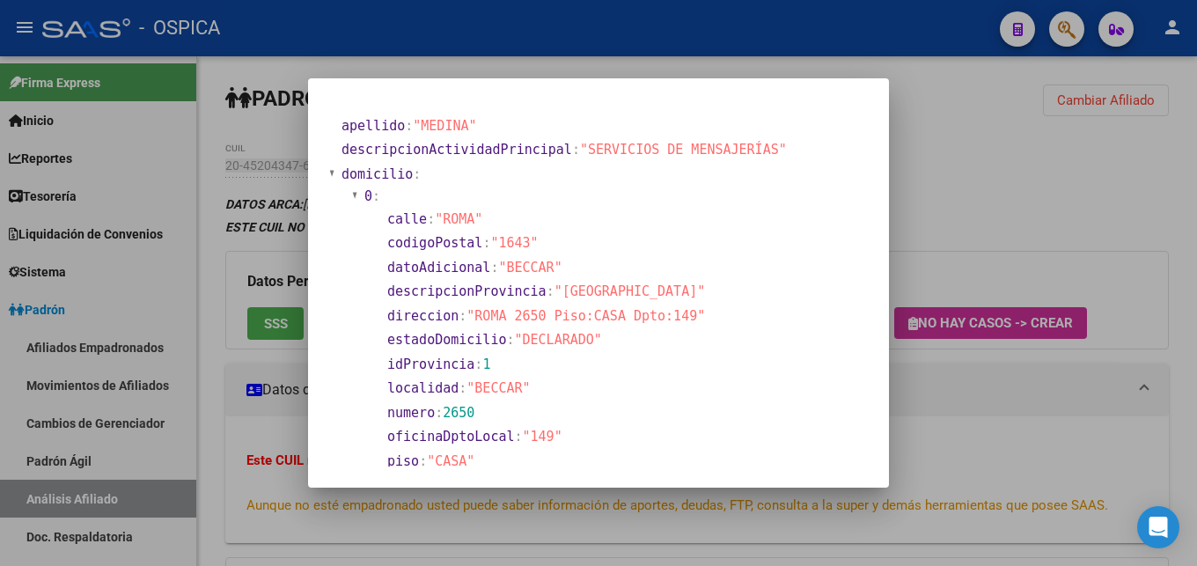
click at [1124, 242] on div at bounding box center [598, 283] width 1197 height 566
